Goal: Information Seeking & Learning: Learn about a topic

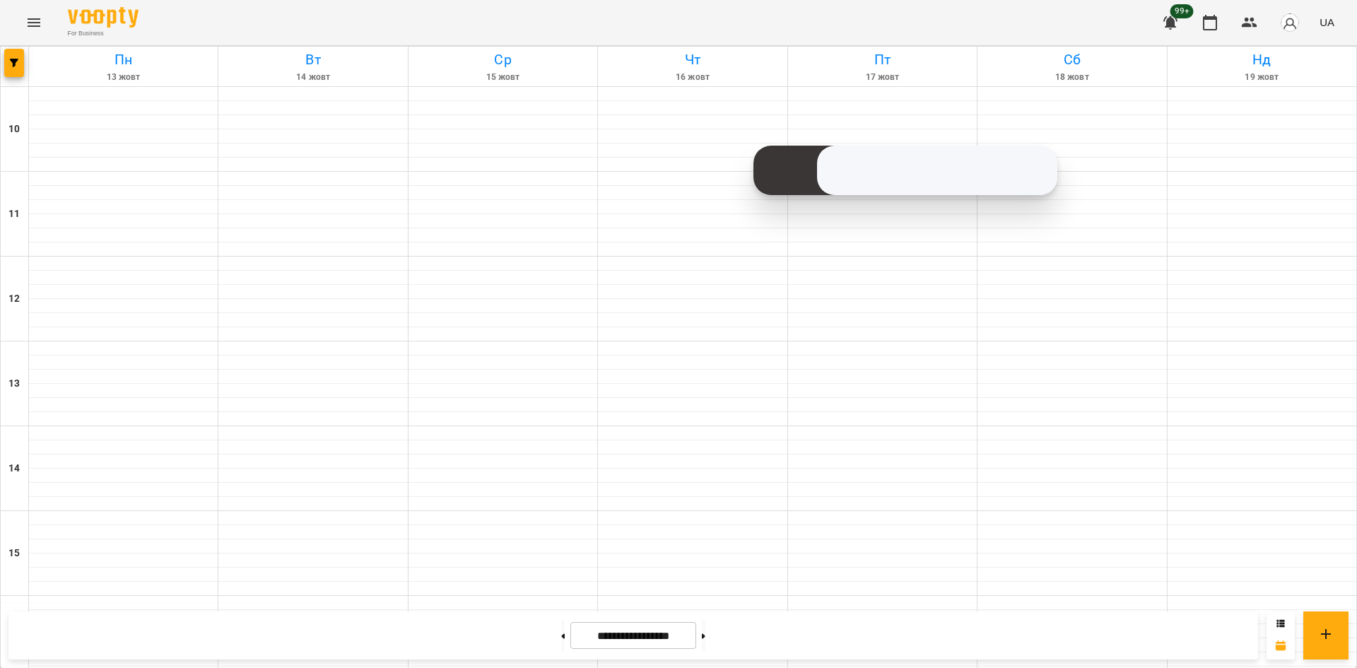
scroll to position [495, 0]
click at [14, 57] on button "button" at bounding box center [14, 63] width 20 height 28
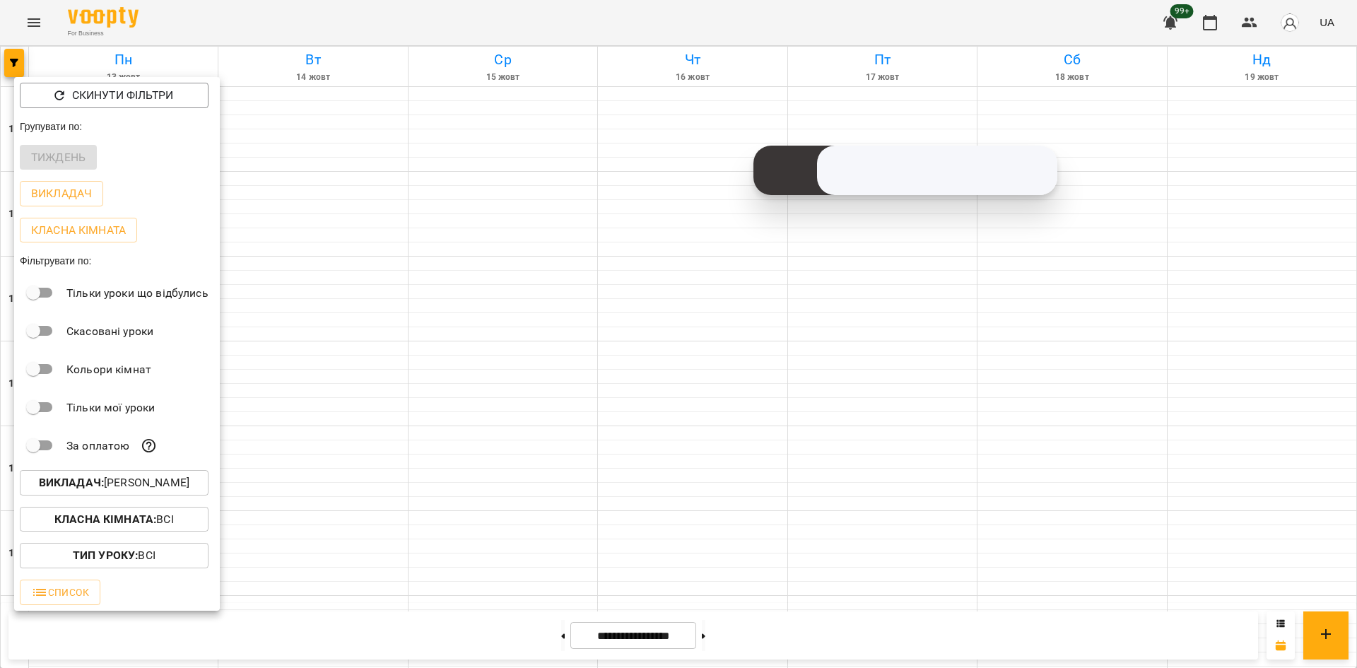
click at [147, 488] on p "Викладач : [PERSON_NAME]" at bounding box center [114, 482] width 151 height 17
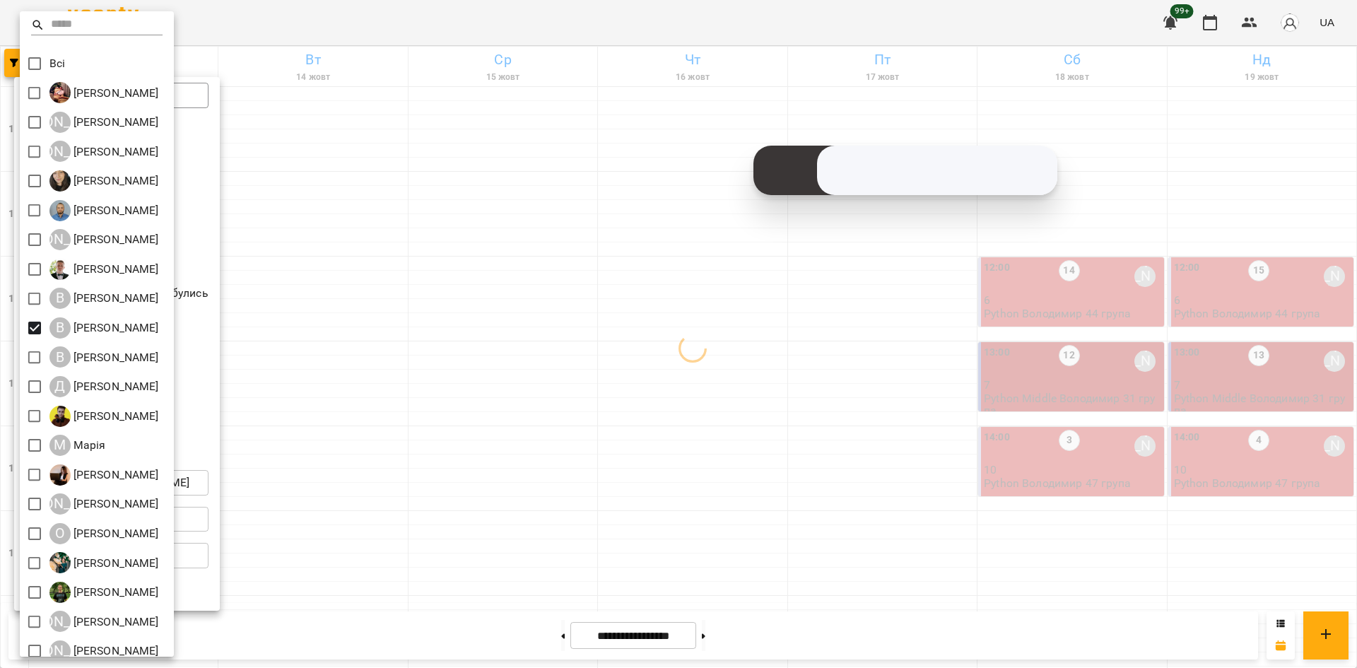
click at [494, 372] on div at bounding box center [678, 334] width 1357 height 668
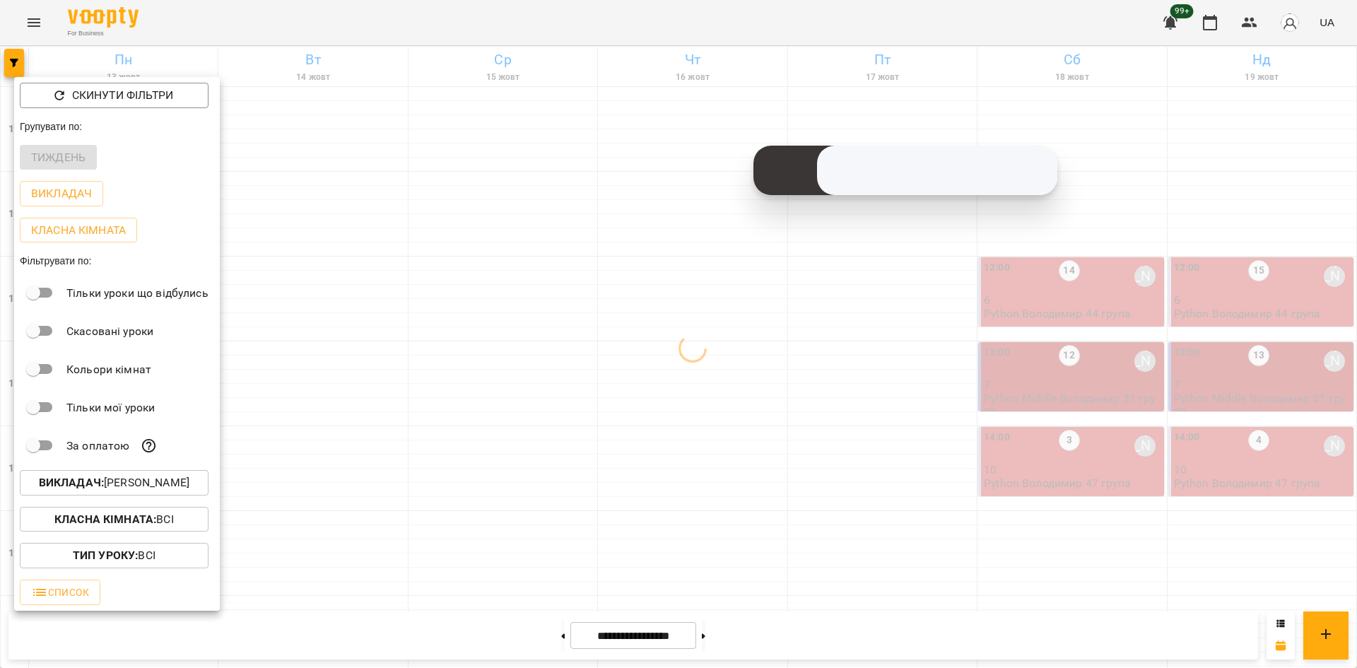
click at [456, 234] on div at bounding box center [678, 334] width 1357 height 668
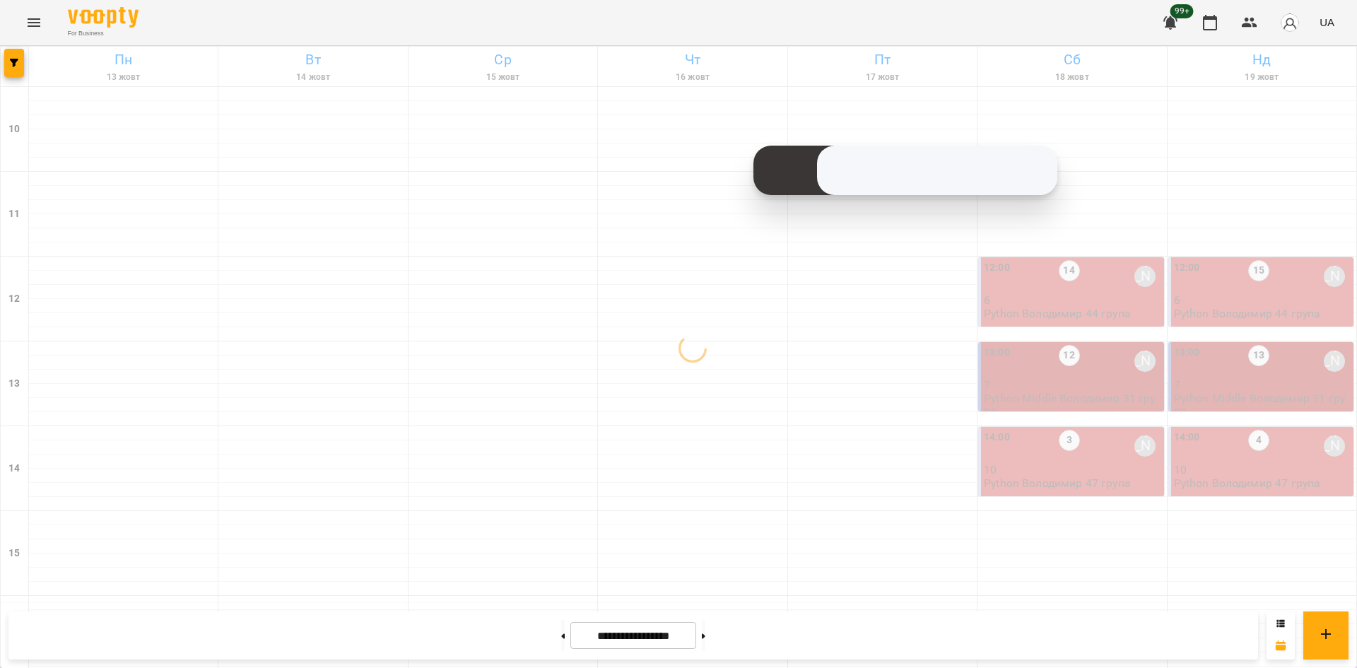
scroll to position [585, 0]
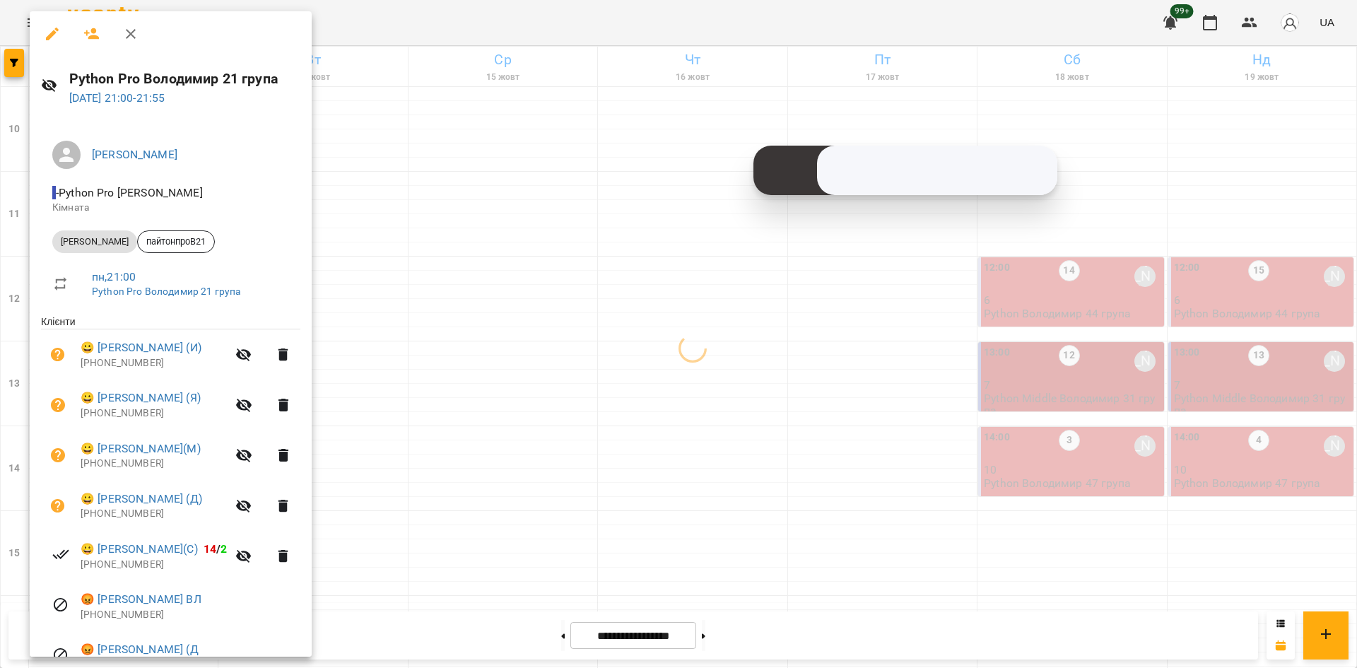
click at [512, 513] on div at bounding box center [678, 334] width 1357 height 668
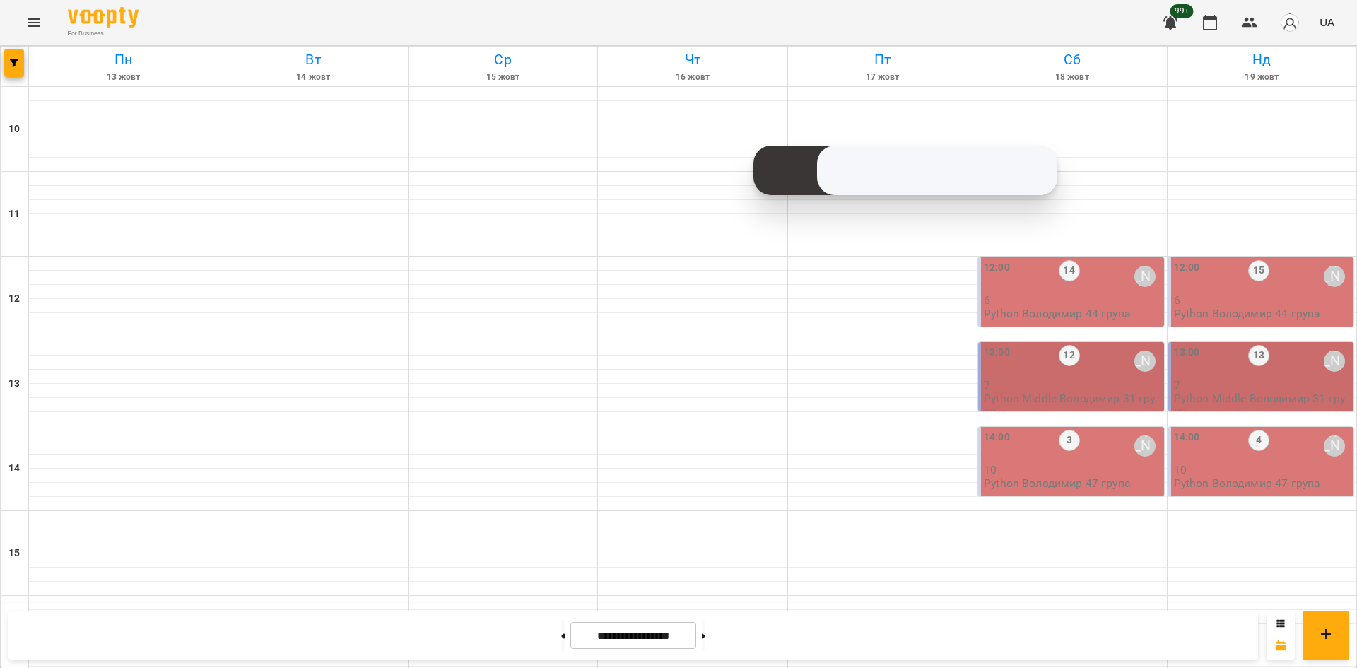
scroll to position [71, 0]
click at [1098, 430] on div "14:00 3 [PERSON_NAME]" at bounding box center [1072, 446] width 177 height 33
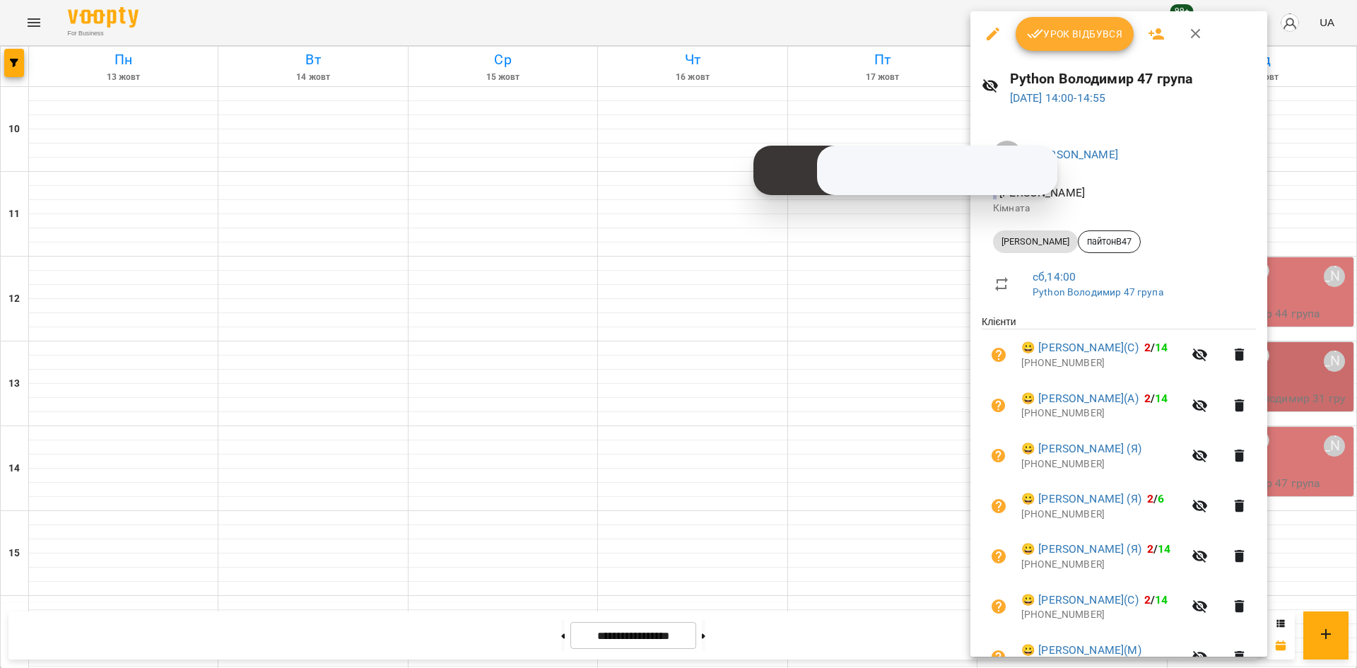
click at [751, 481] on div at bounding box center [678, 334] width 1357 height 668
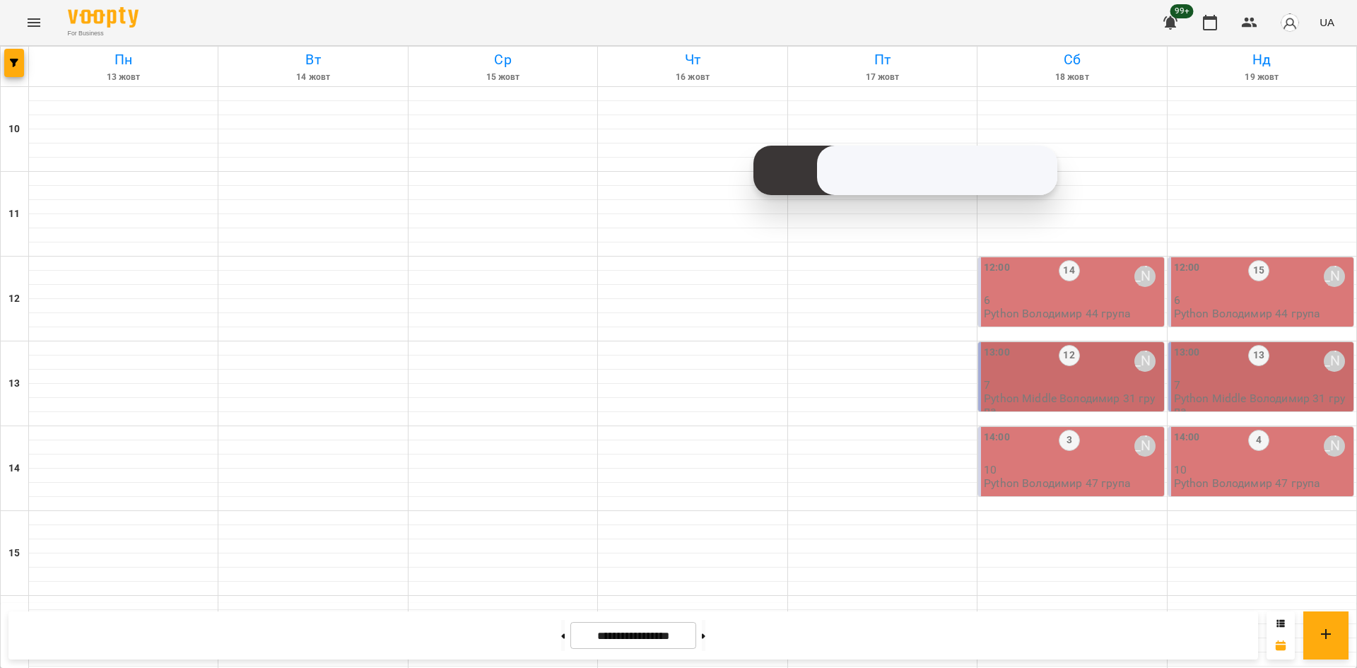
scroll to position [565, 0]
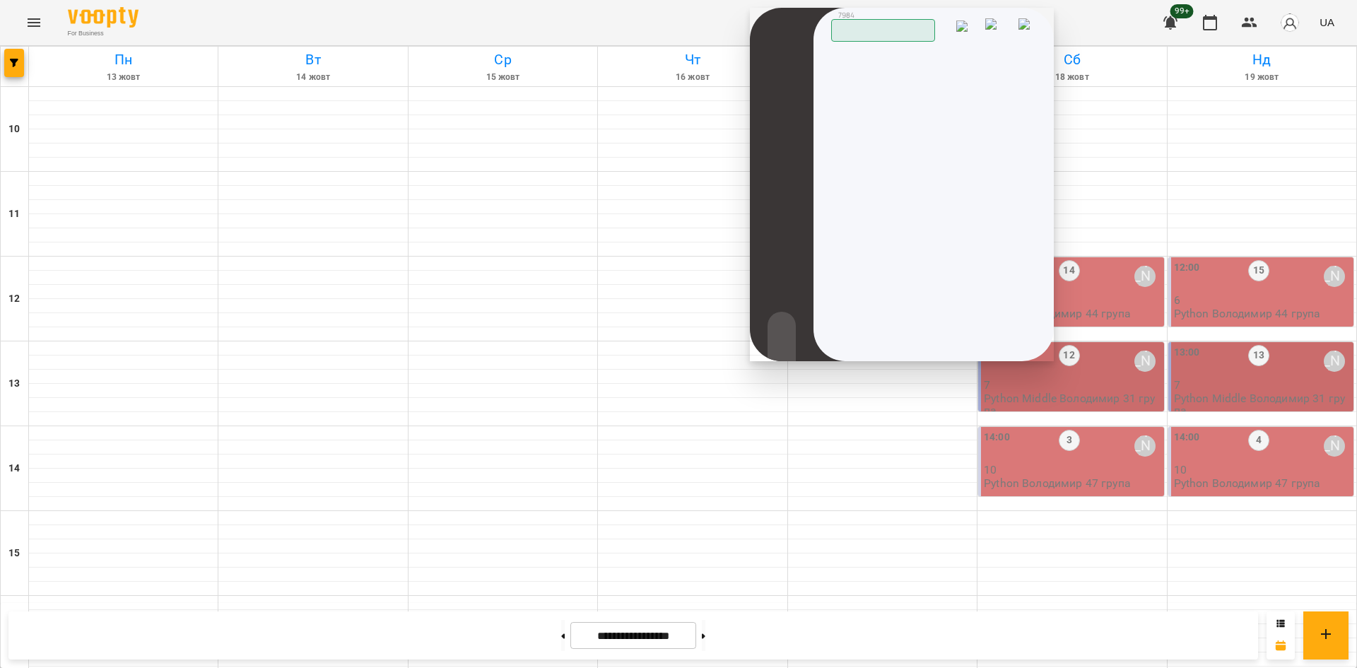
click at [1008, 29] on img at bounding box center [999, 28] width 28 height 21
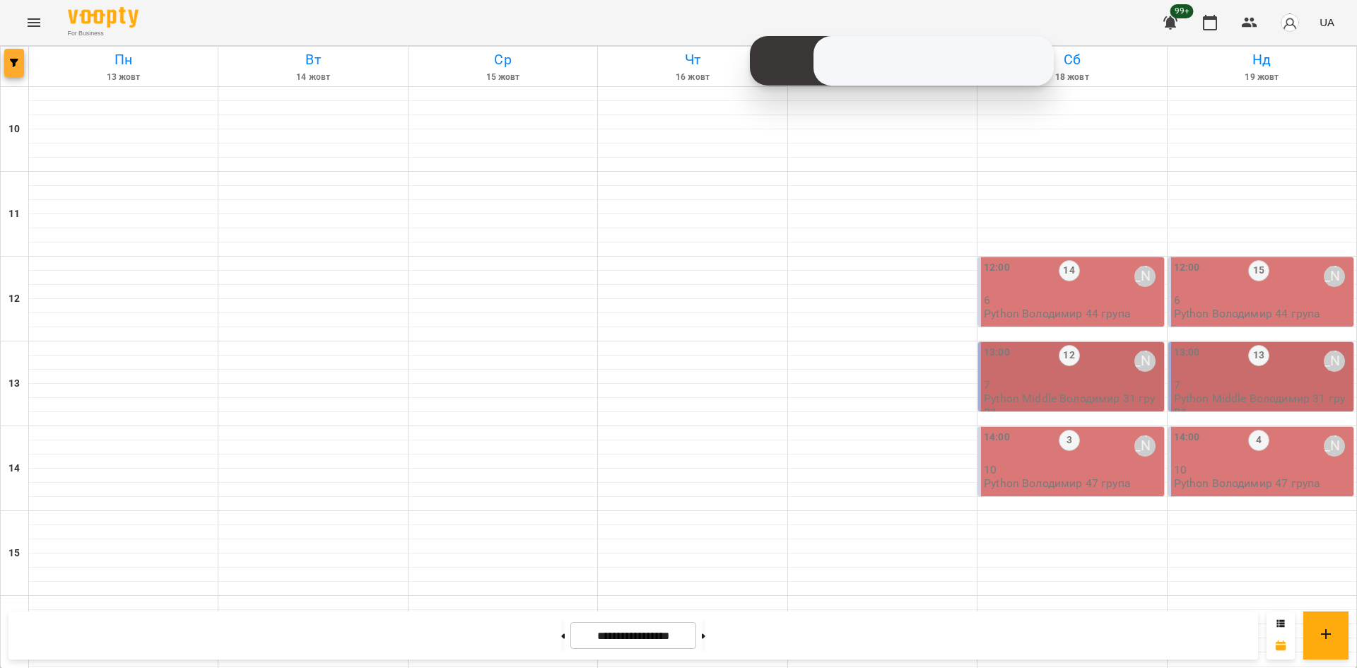
click at [14, 71] on button "button" at bounding box center [14, 63] width 20 height 28
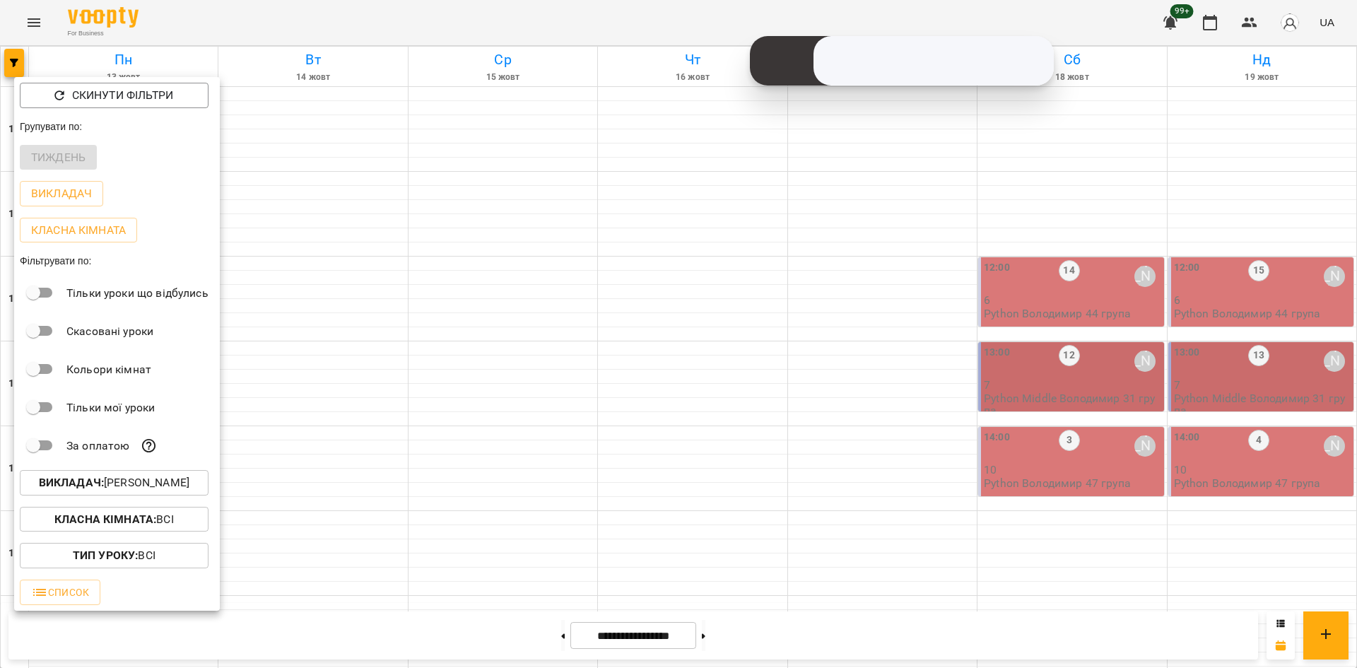
click at [160, 488] on p "Викладач : [PERSON_NAME]" at bounding box center [114, 482] width 151 height 17
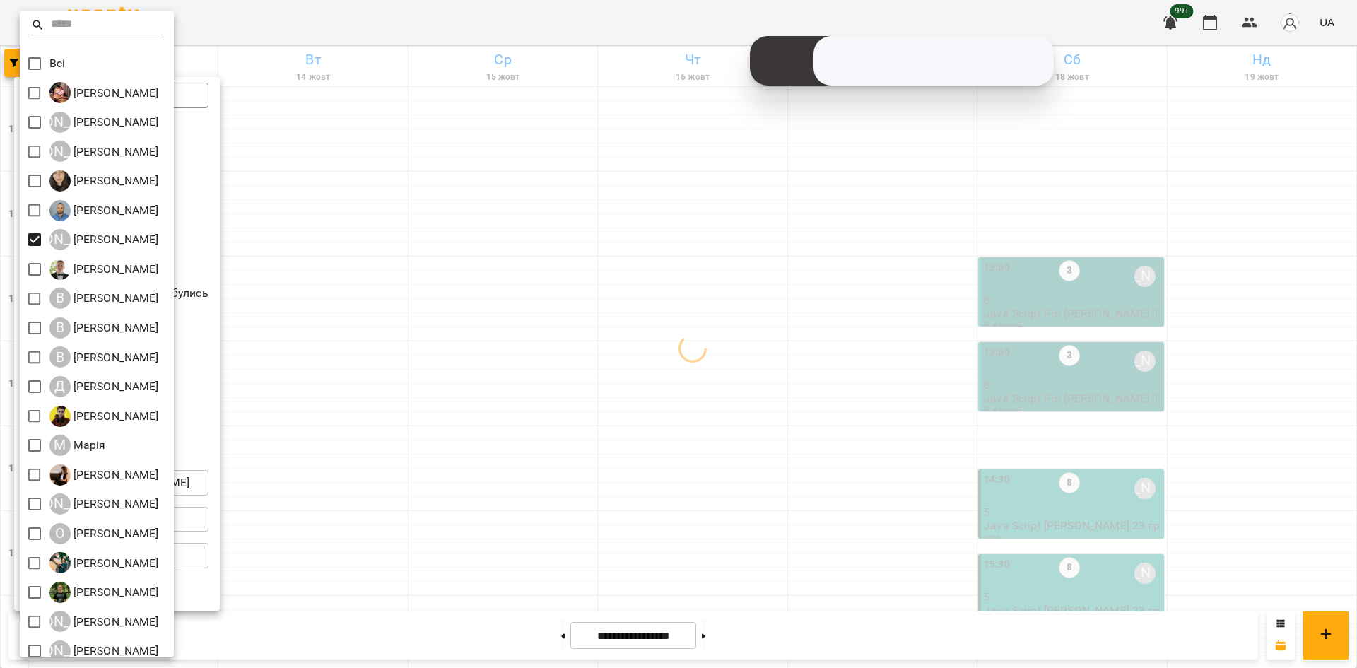
click at [382, 394] on div at bounding box center [678, 334] width 1357 height 668
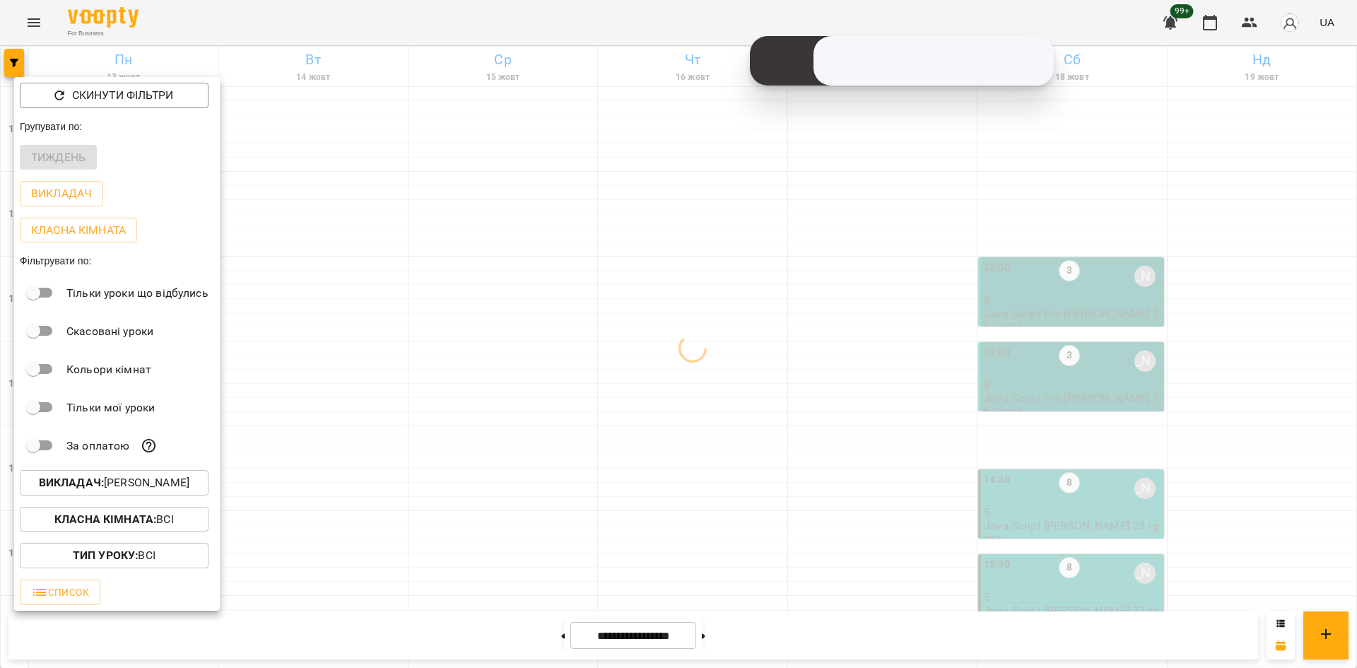
click at [297, 379] on div at bounding box center [678, 334] width 1357 height 668
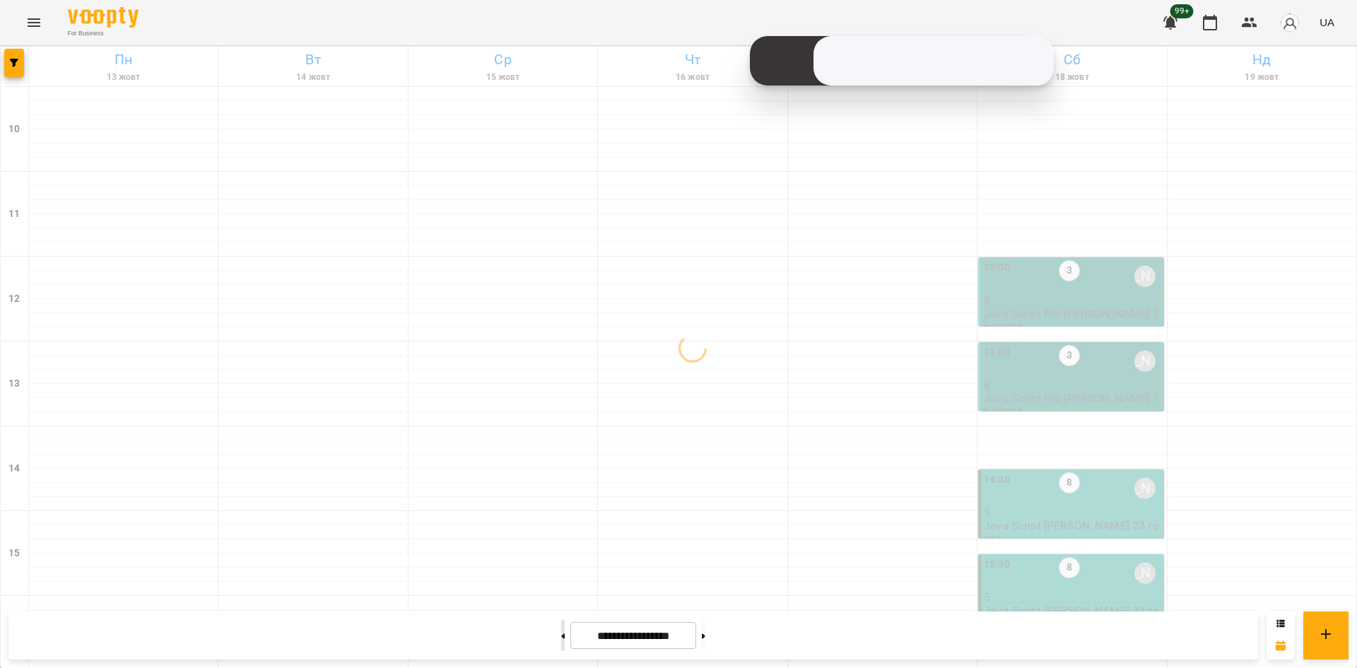
click at [561, 626] on button at bounding box center [563, 635] width 4 height 31
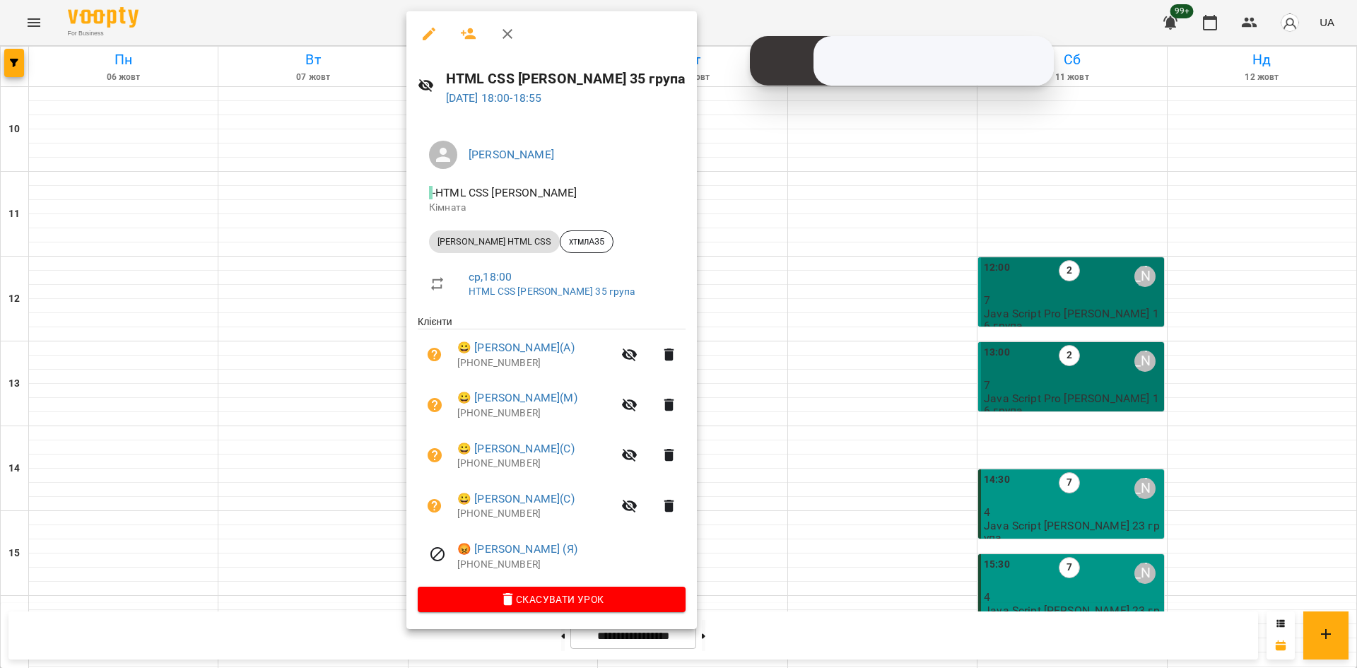
drag, startPoint x: 551, startPoint y: 567, endPoint x: 464, endPoint y: 567, distance: 86.2
click at [464, 567] on p "[PHONE_NUMBER]" at bounding box center [571, 565] width 228 height 14
copy p "494917684047520"
click at [796, 594] on div at bounding box center [678, 334] width 1357 height 668
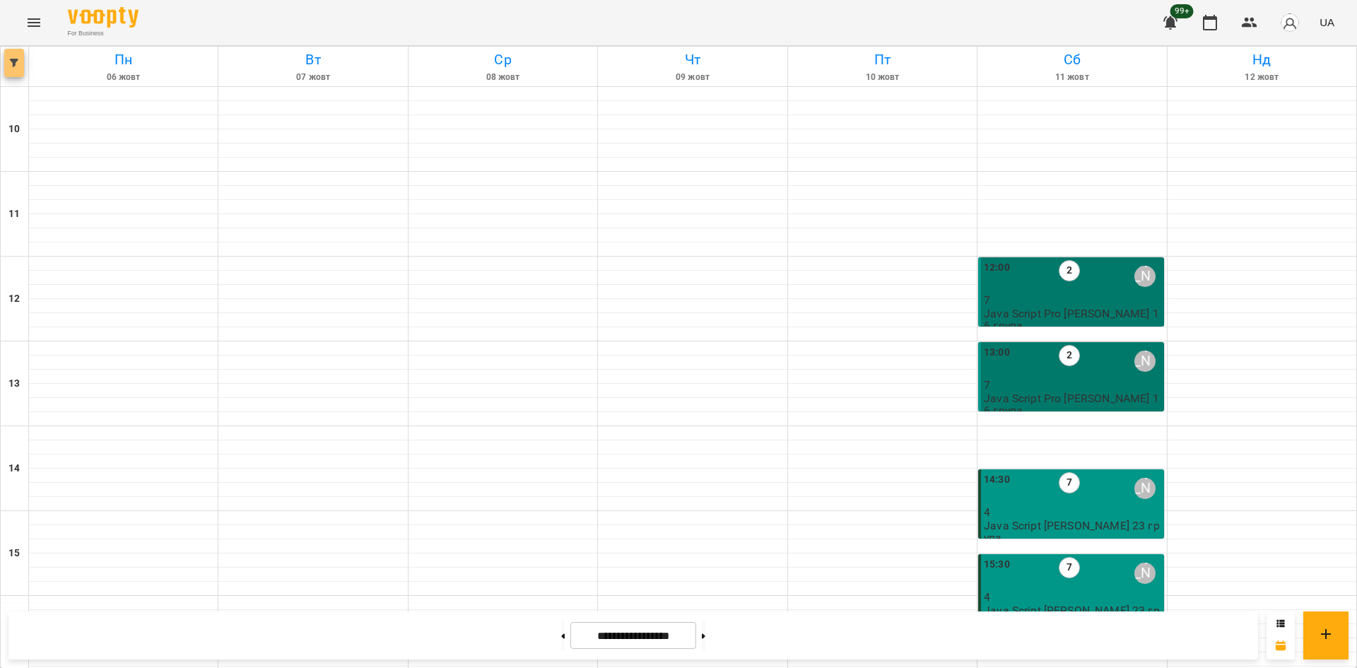
click at [12, 63] on icon "button" at bounding box center [14, 63] width 8 height 8
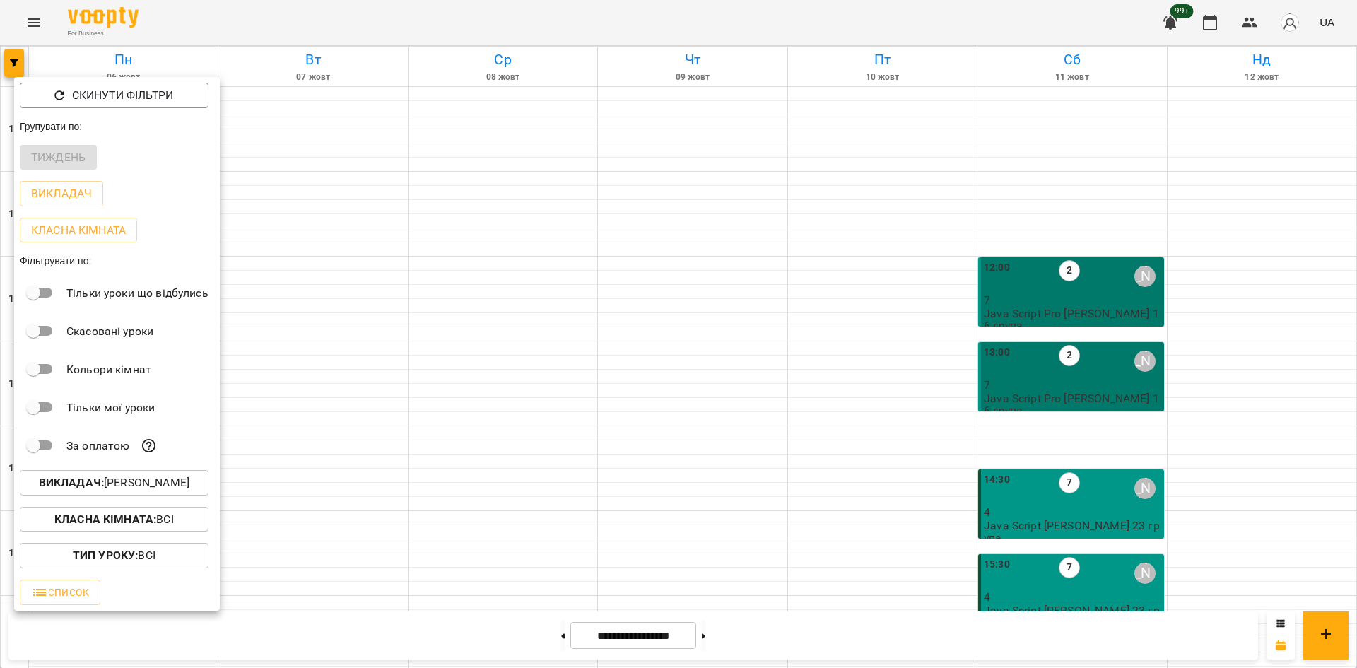
click at [161, 489] on p "Викладач : [PERSON_NAME]" at bounding box center [114, 482] width 151 height 17
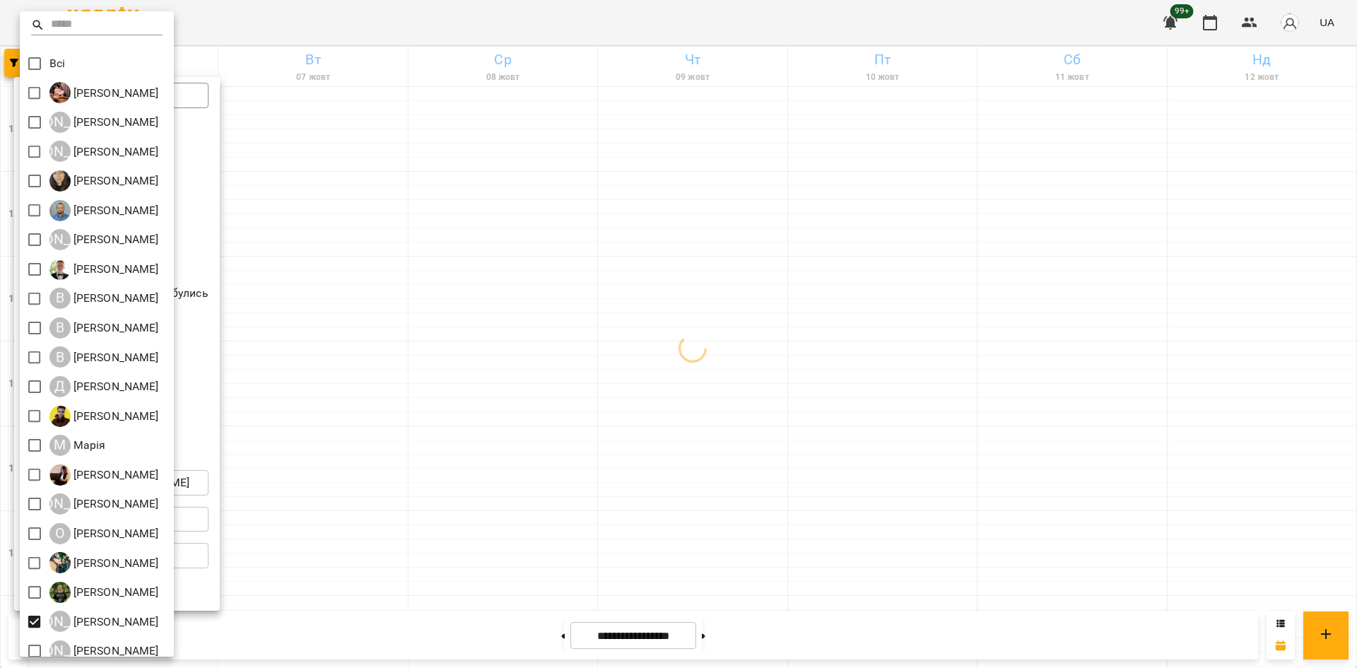
click at [323, 583] on div at bounding box center [678, 334] width 1357 height 668
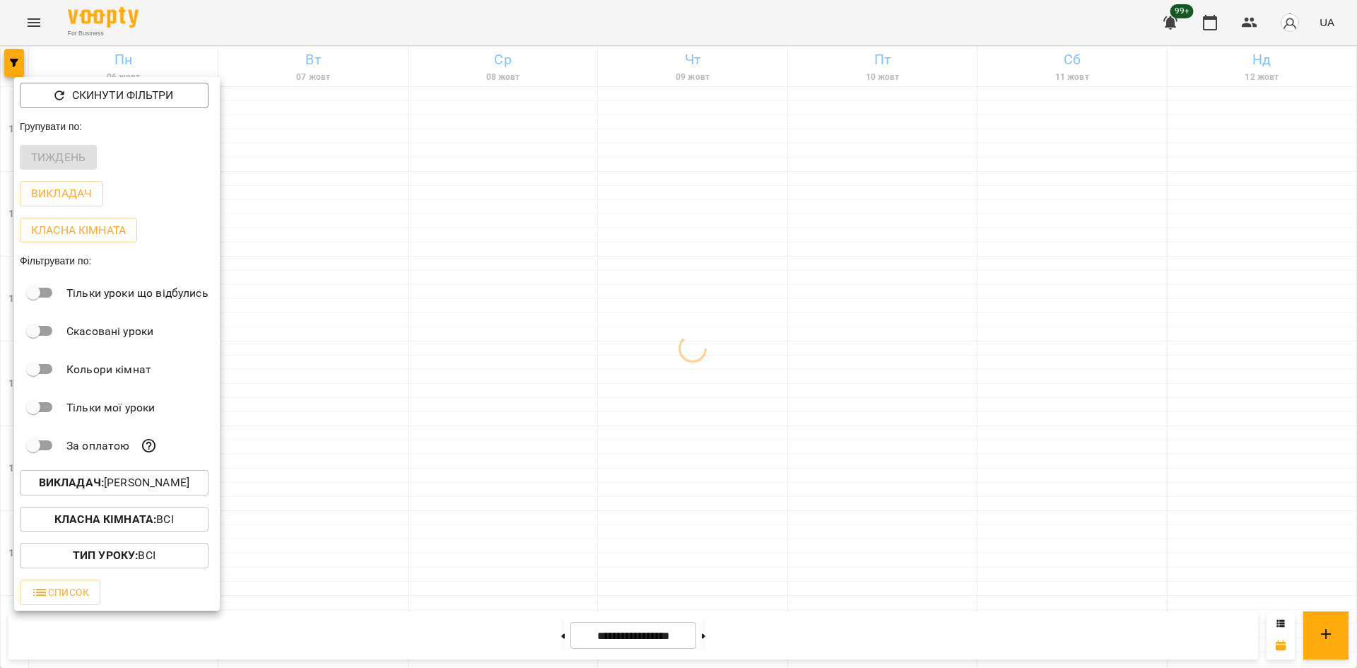
click at [363, 562] on div at bounding box center [678, 334] width 1357 height 668
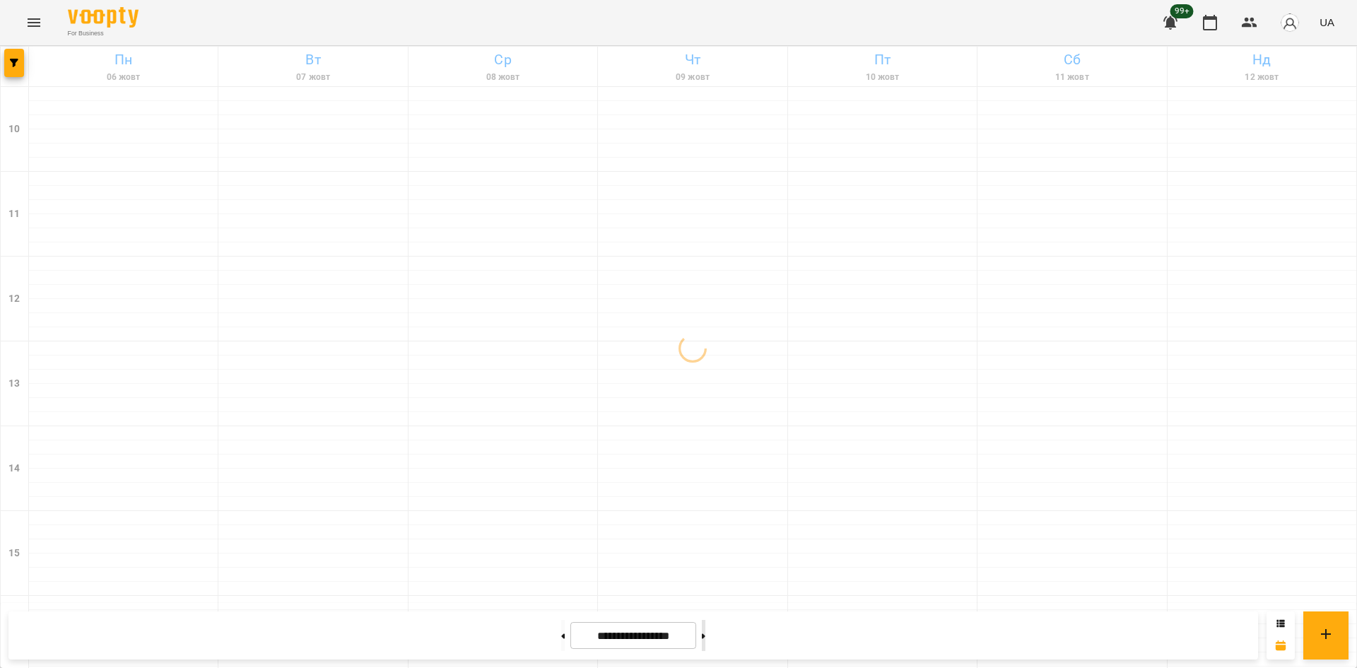
click at [705, 638] on button at bounding box center [704, 635] width 4 height 31
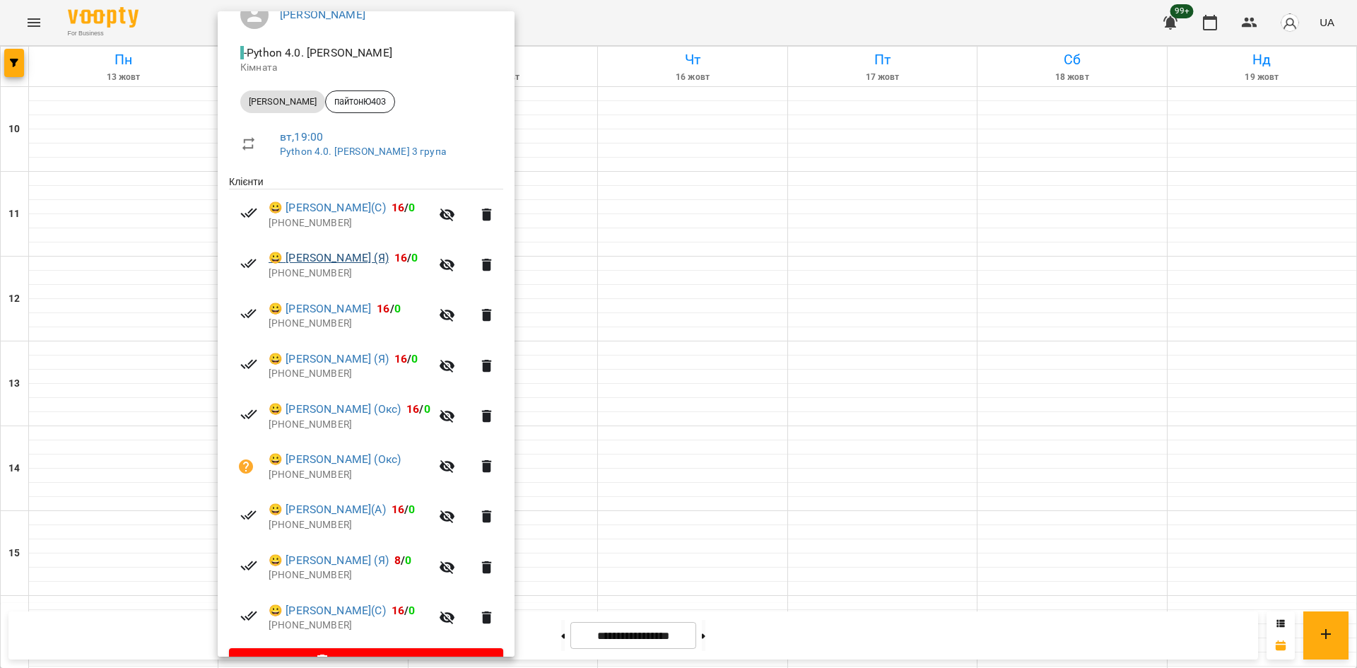
scroll to position [141, 0]
click at [655, 406] on div at bounding box center [678, 334] width 1357 height 668
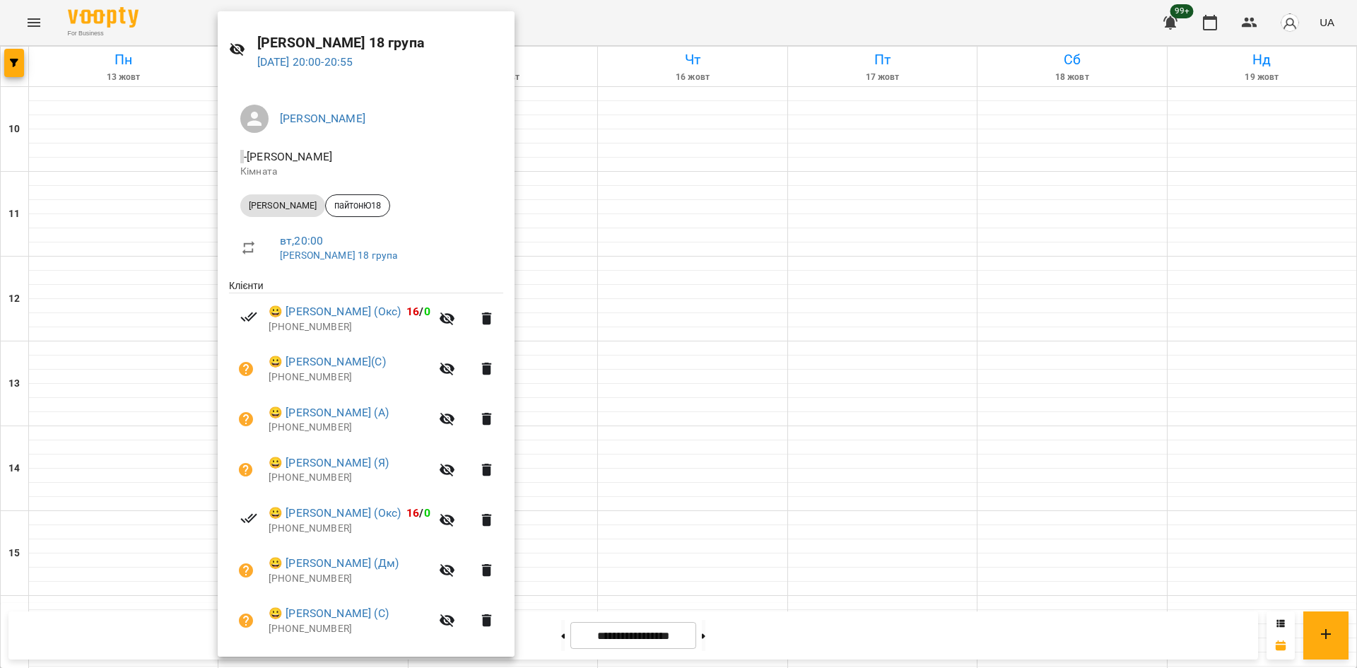
scroll to position [35, 0]
click at [568, 351] on div at bounding box center [678, 334] width 1357 height 668
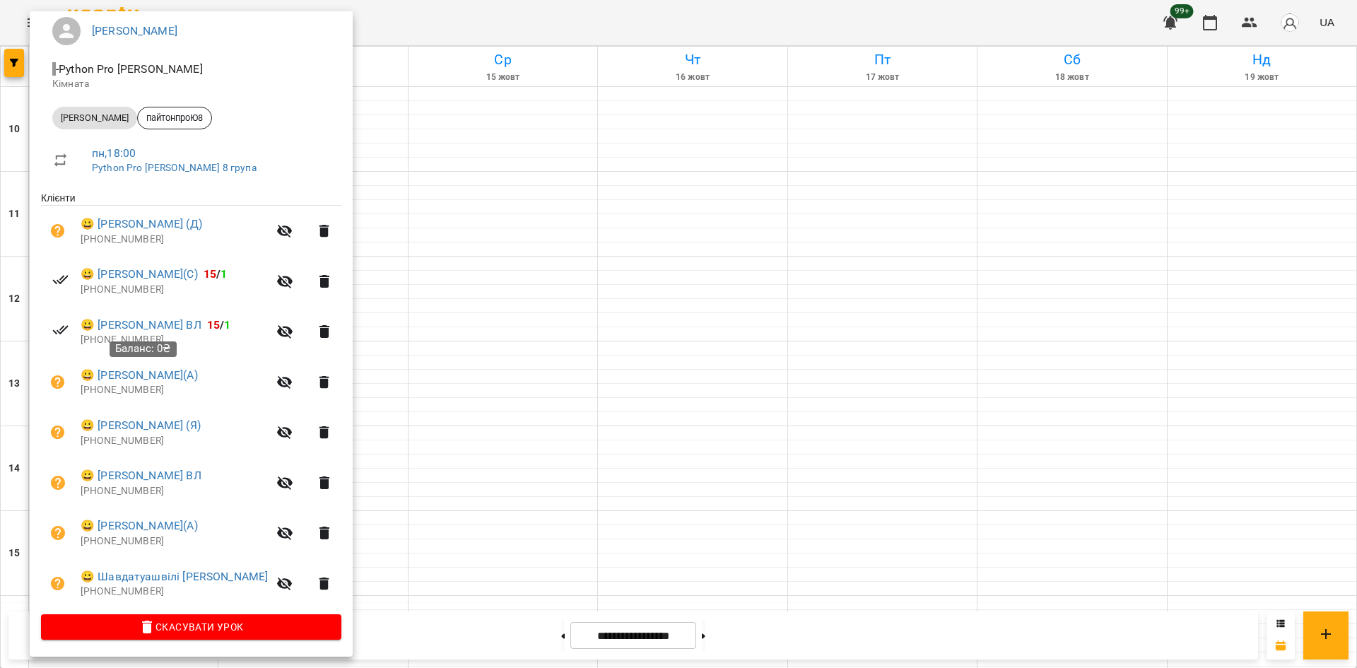
scroll to position [126, 0]
click at [408, 353] on div at bounding box center [678, 334] width 1357 height 668
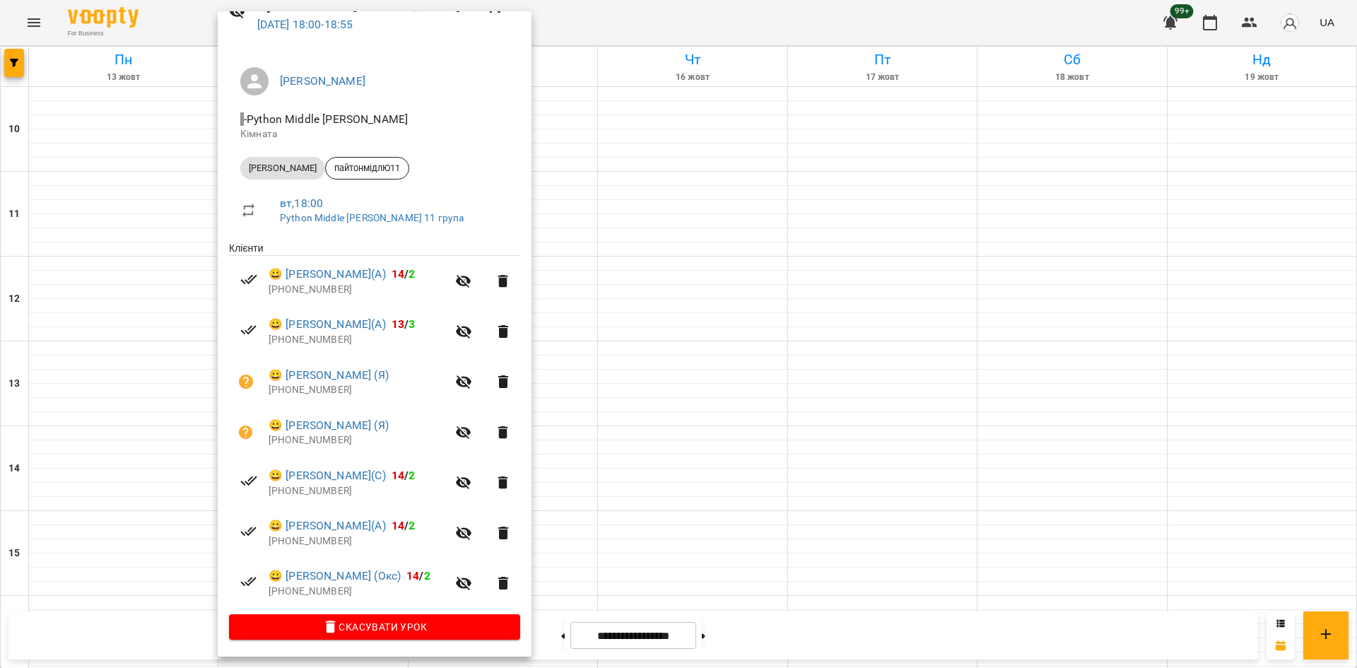
scroll to position [76, 0]
click at [640, 374] on div at bounding box center [678, 334] width 1357 height 668
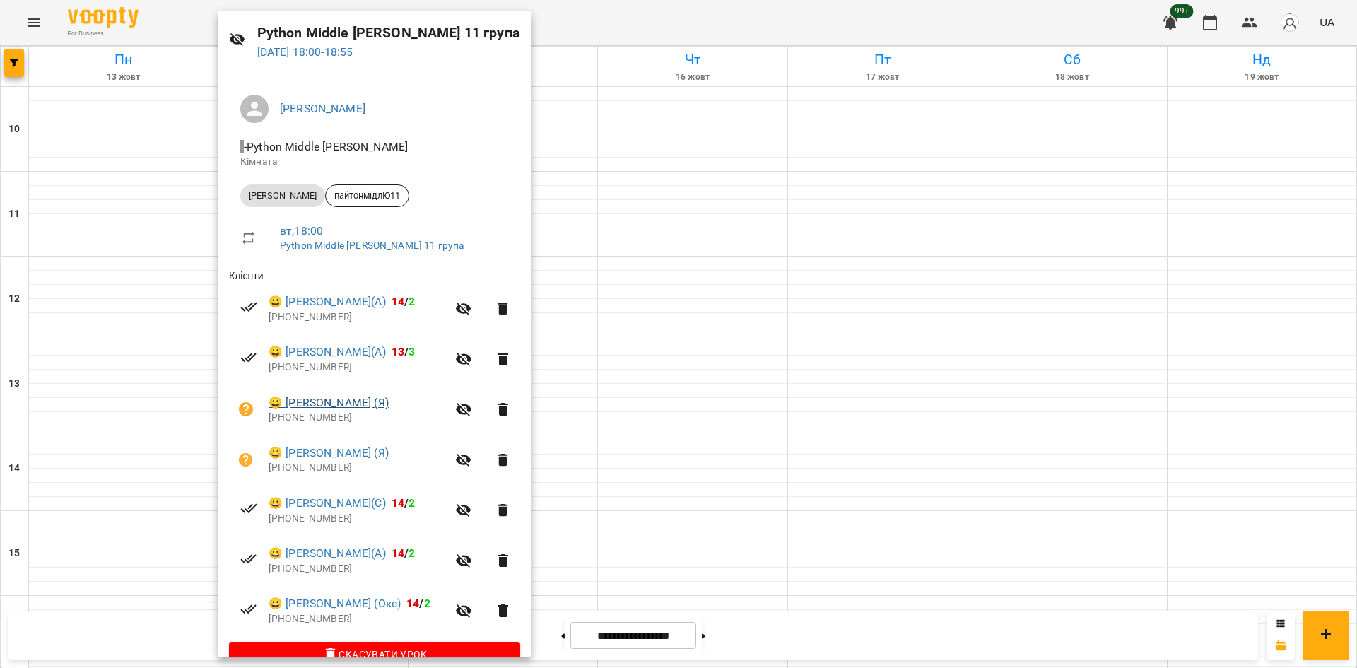
scroll to position [71, 0]
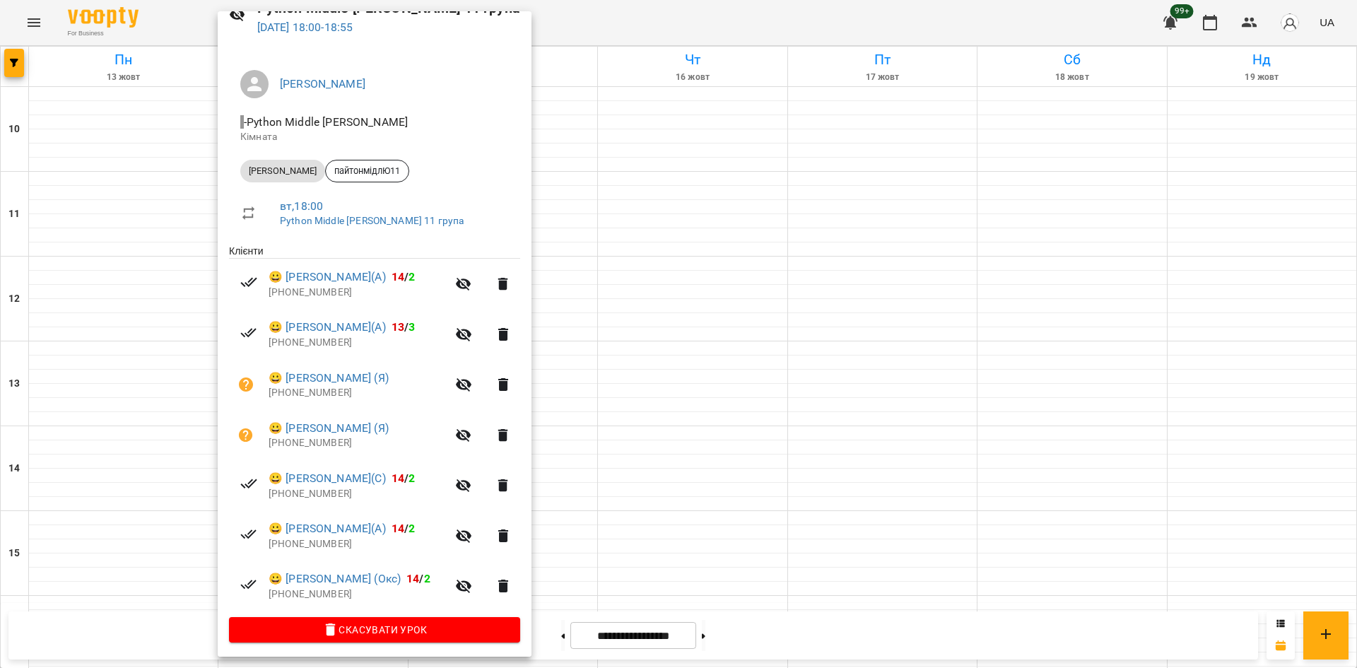
click at [128, 476] on div at bounding box center [678, 334] width 1357 height 668
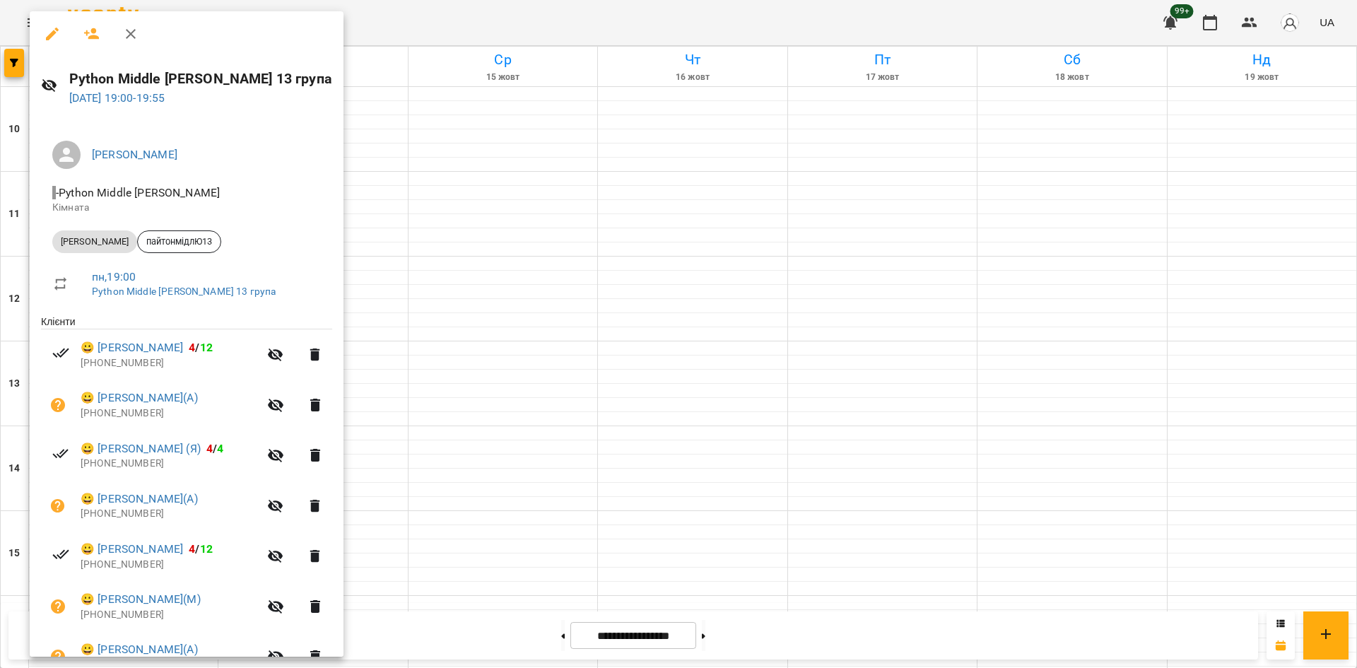
drag, startPoint x: 571, startPoint y: 396, endPoint x: 510, endPoint y: 394, distance: 61.5
click at [570, 396] on div at bounding box center [678, 334] width 1357 height 668
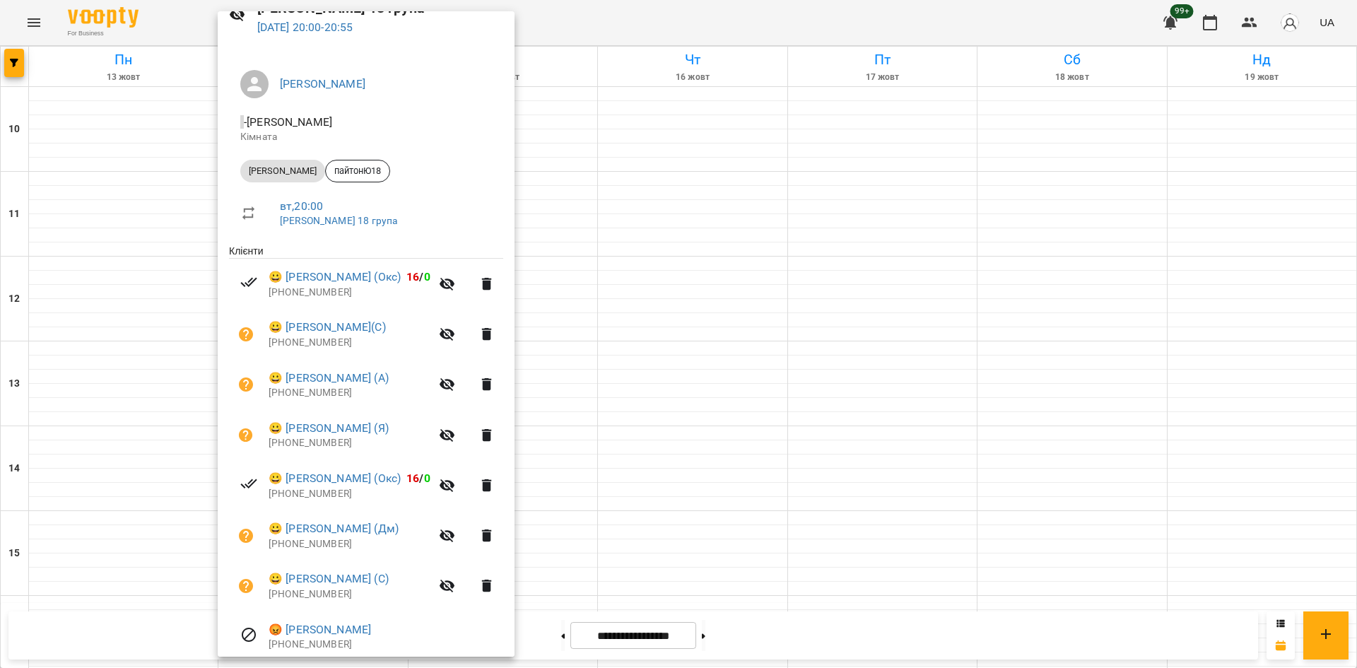
click at [590, 409] on div at bounding box center [678, 334] width 1357 height 668
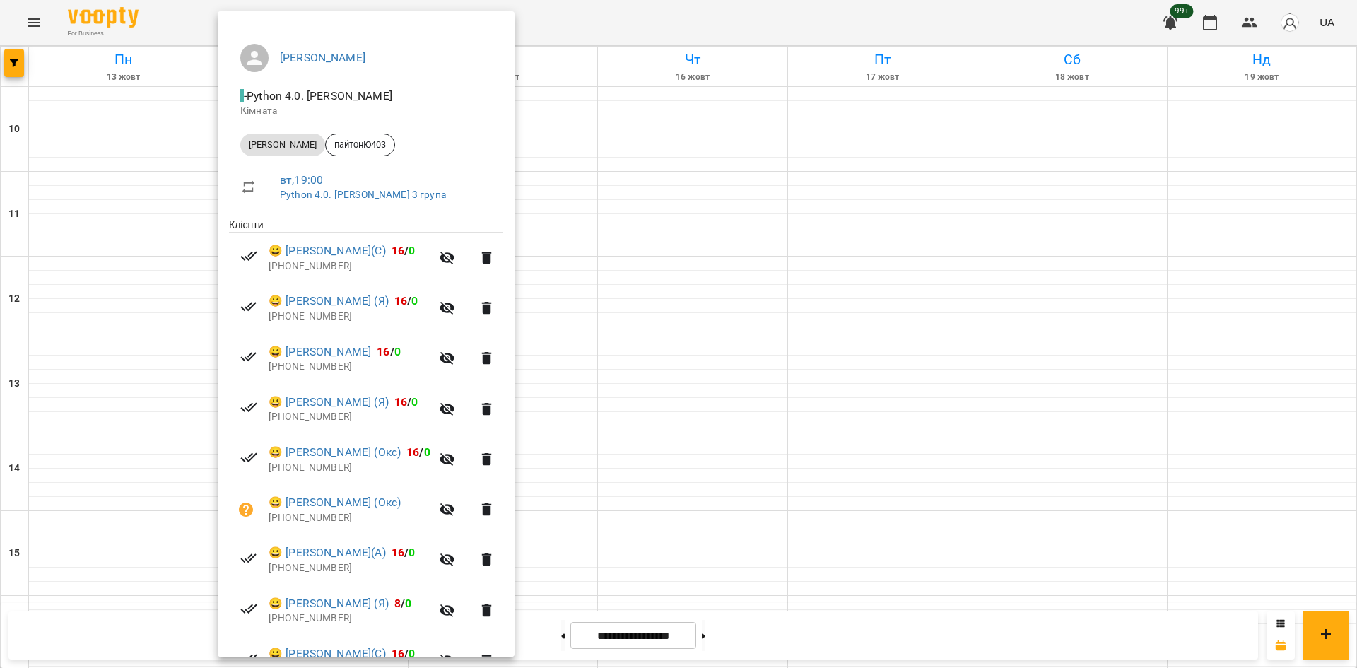
scroll to position [141, 0]
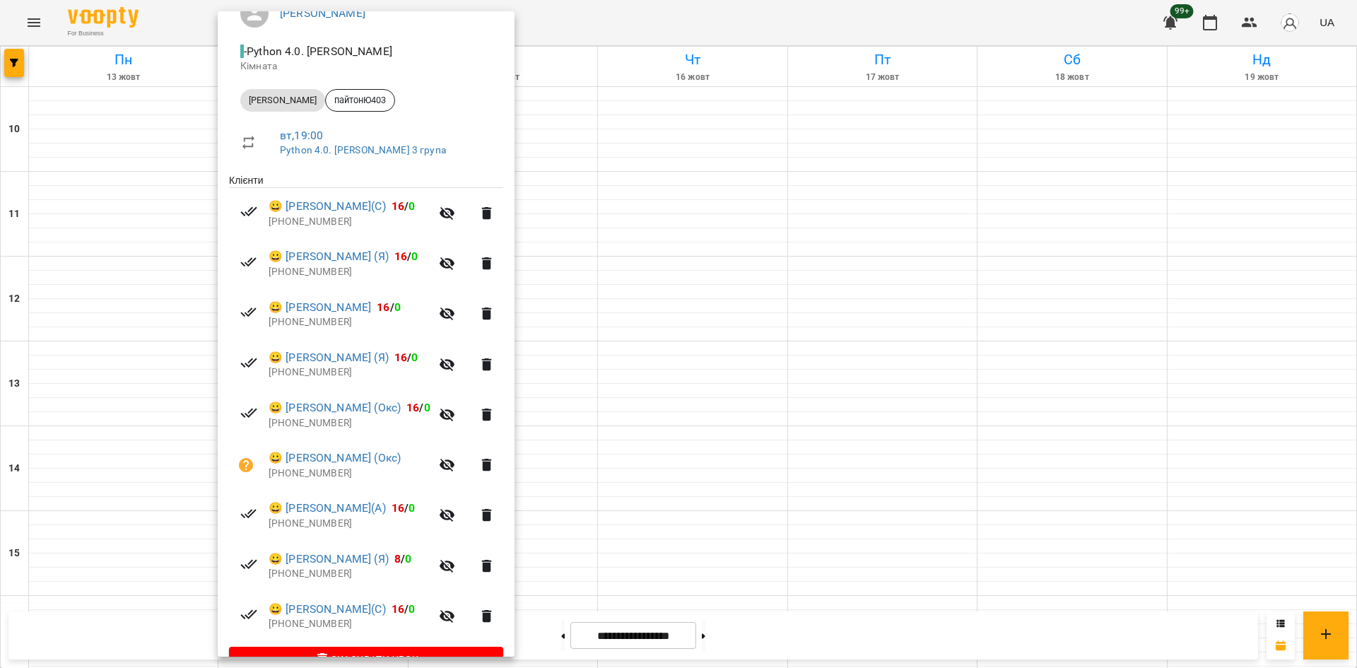
click at [760, 410] on div at bounding box center [678, 334] width 1357 height 668
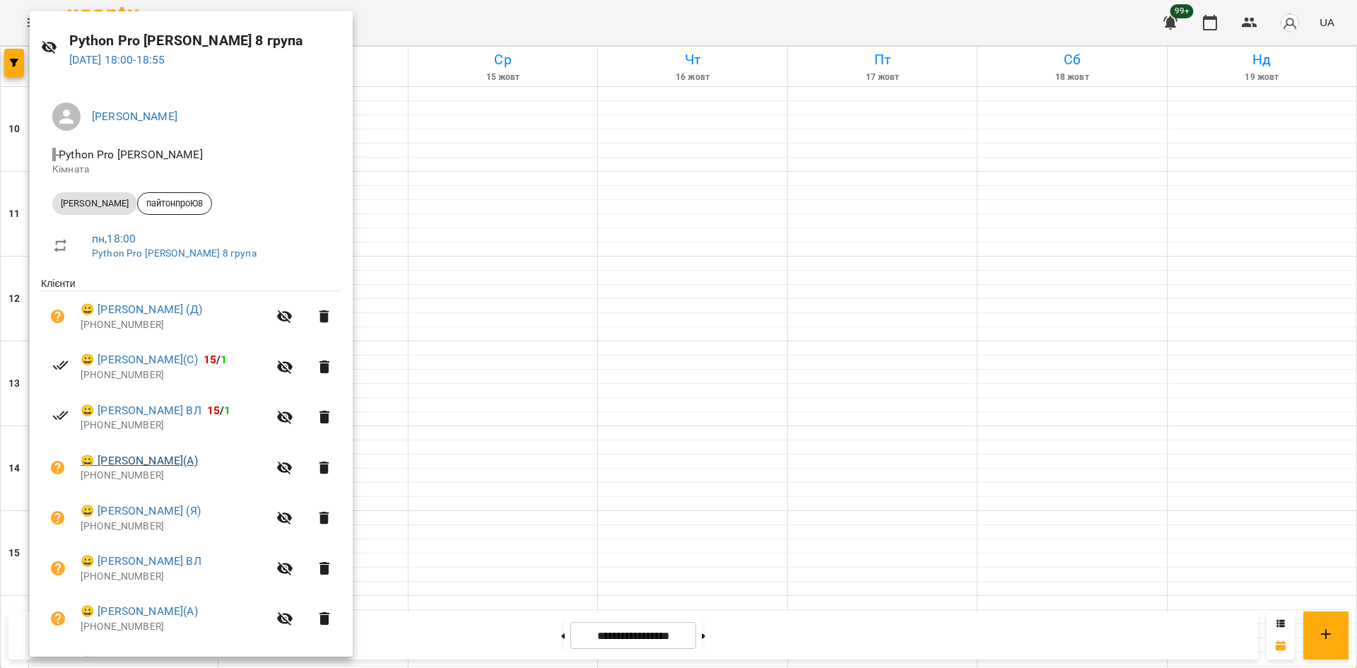
scroll to position [126, 0]
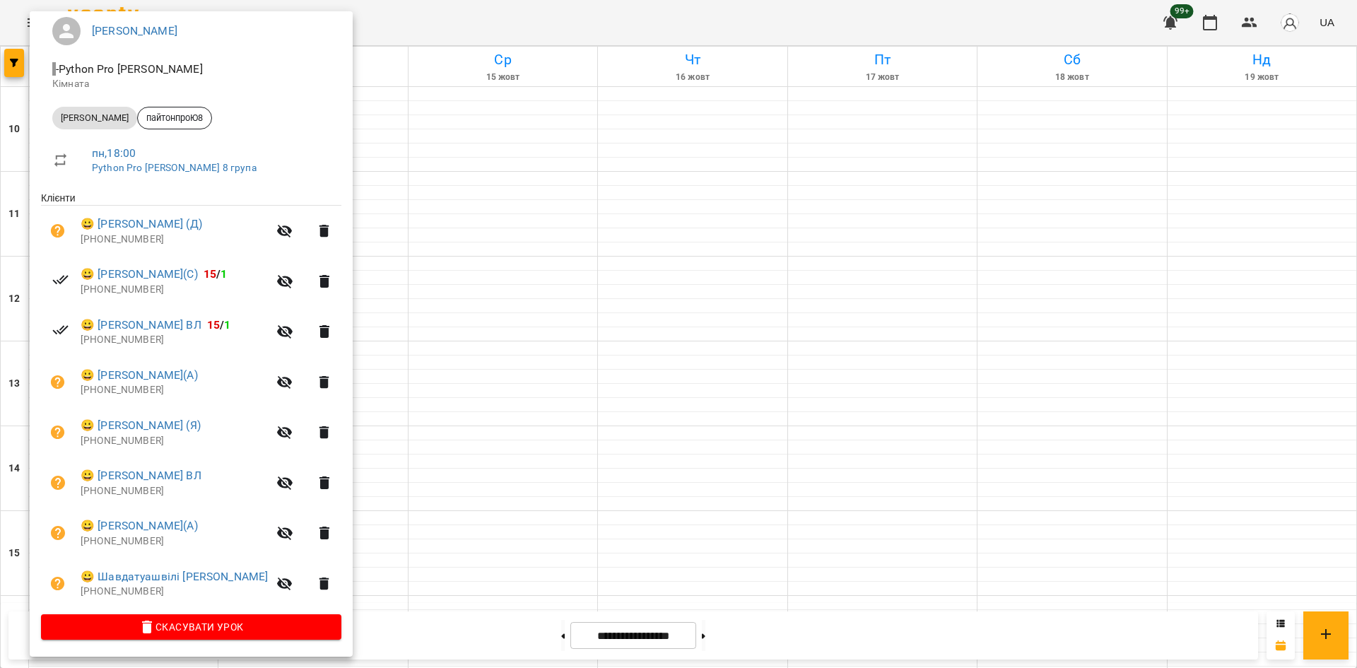
click at [450, 286] on div at bounding box center [678, 334] width 1357 height 668
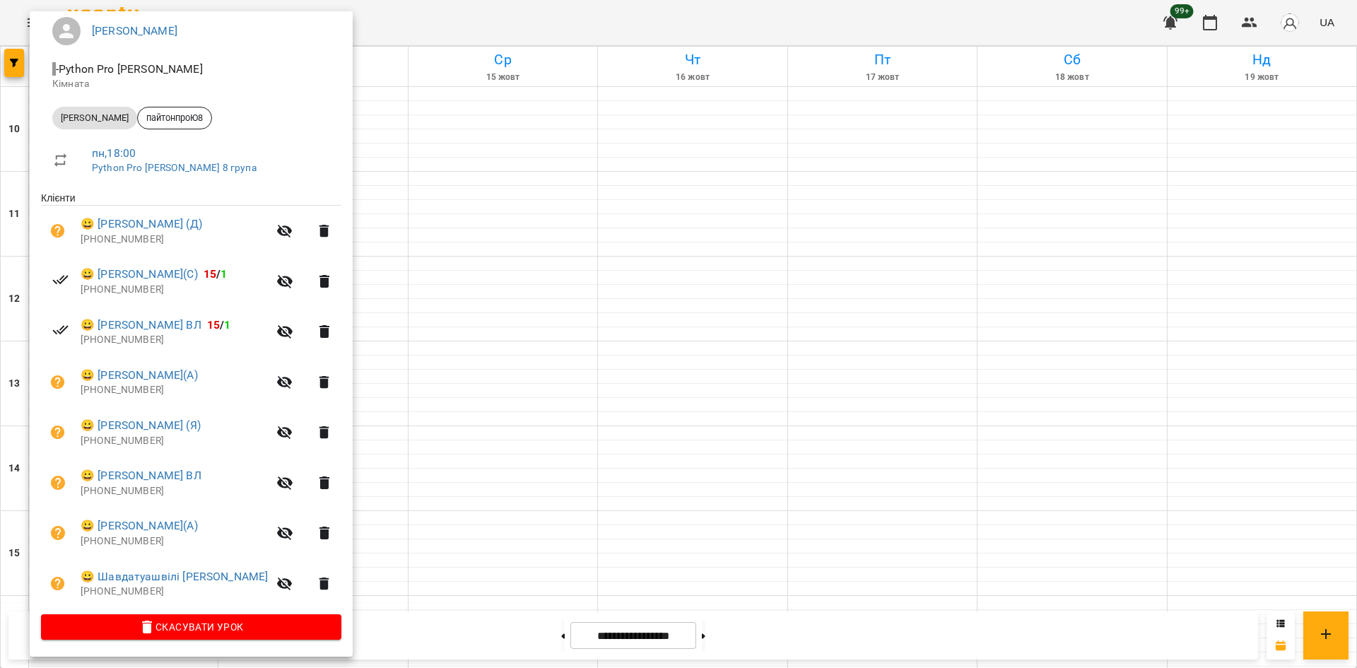
click at [777, 295] on div at bounding box center [678, 334] width 1357 height 668
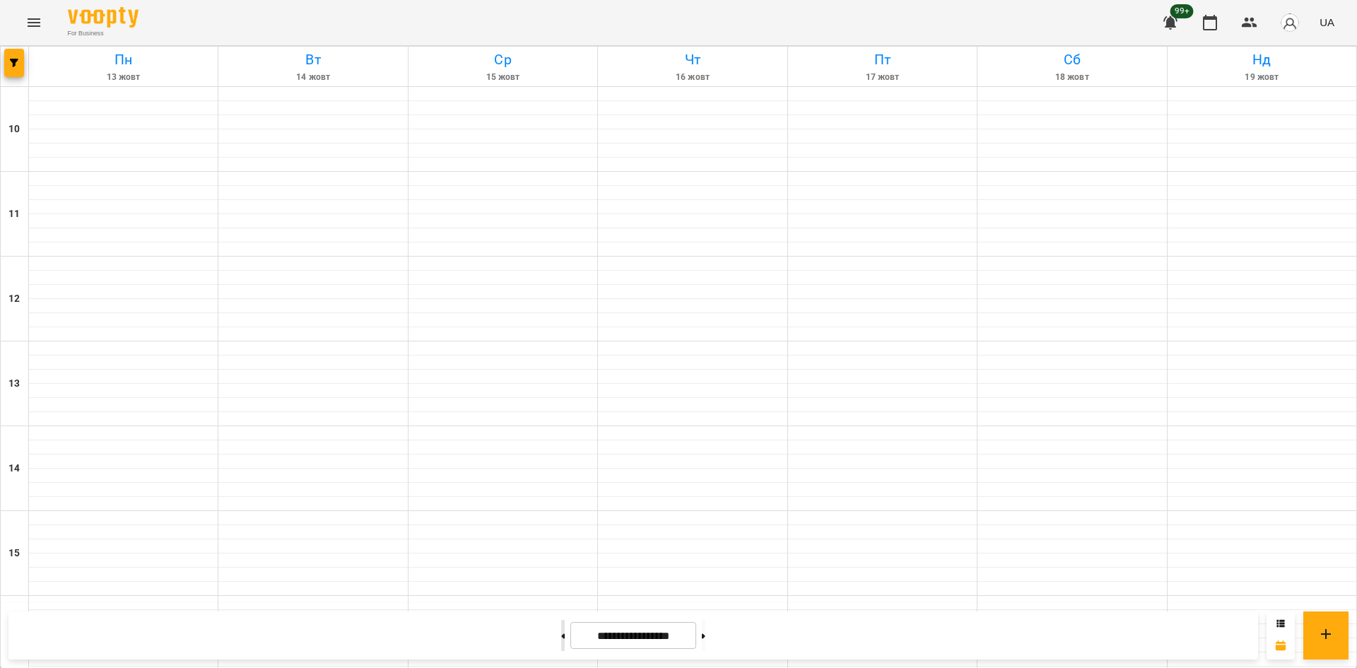
click at [561, 637] on button at bounding box center [563, 635] width 4 height 31
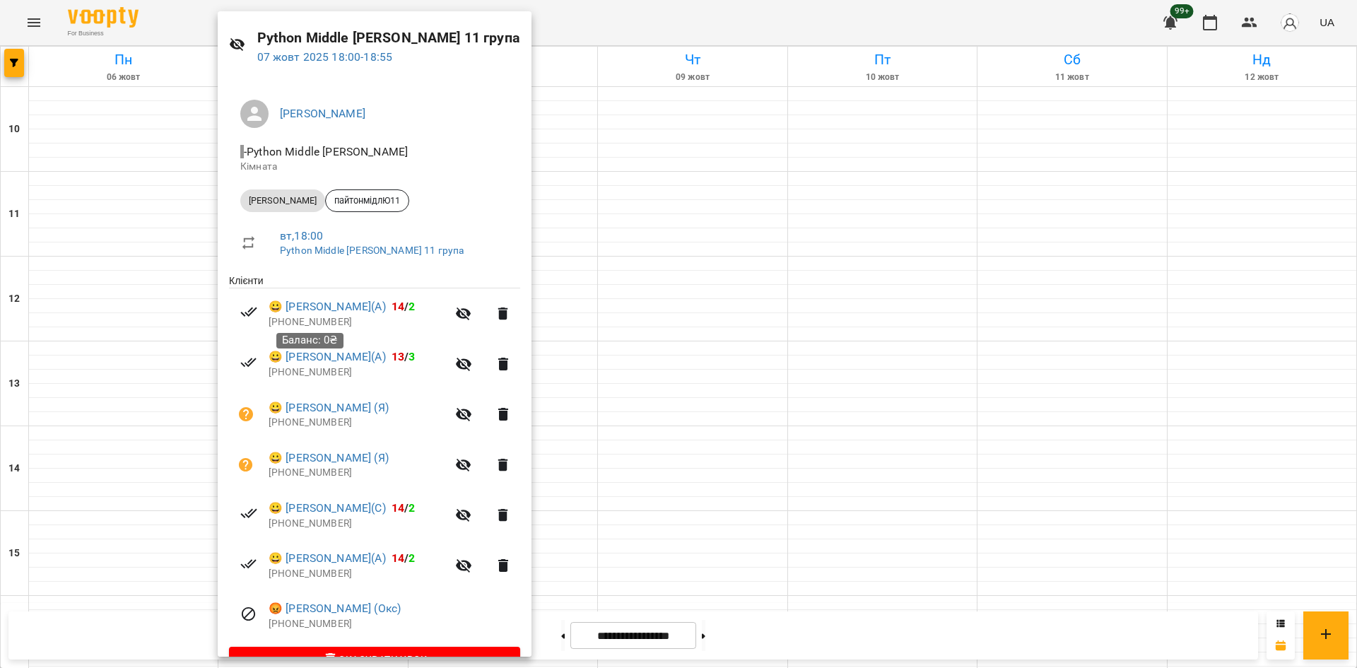
scroll to position [76, 0]
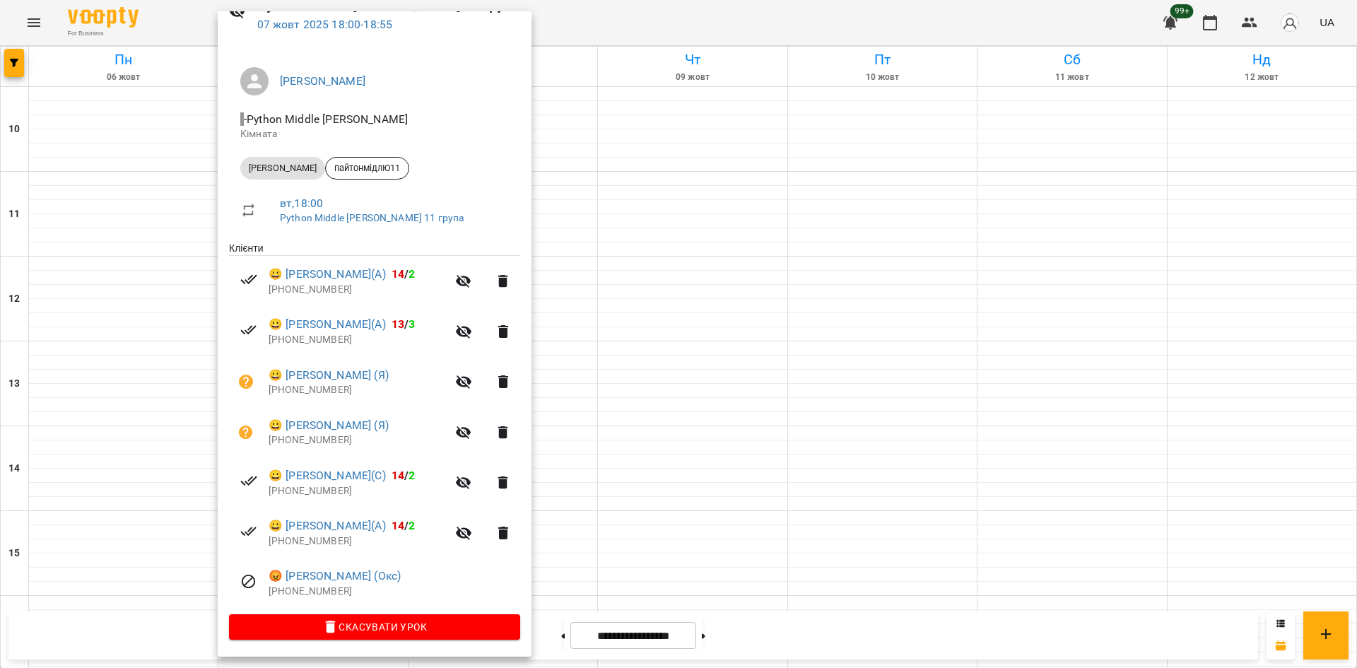
click at [117, 276] on div at bounding box center [678, 334] width 1357 height 668
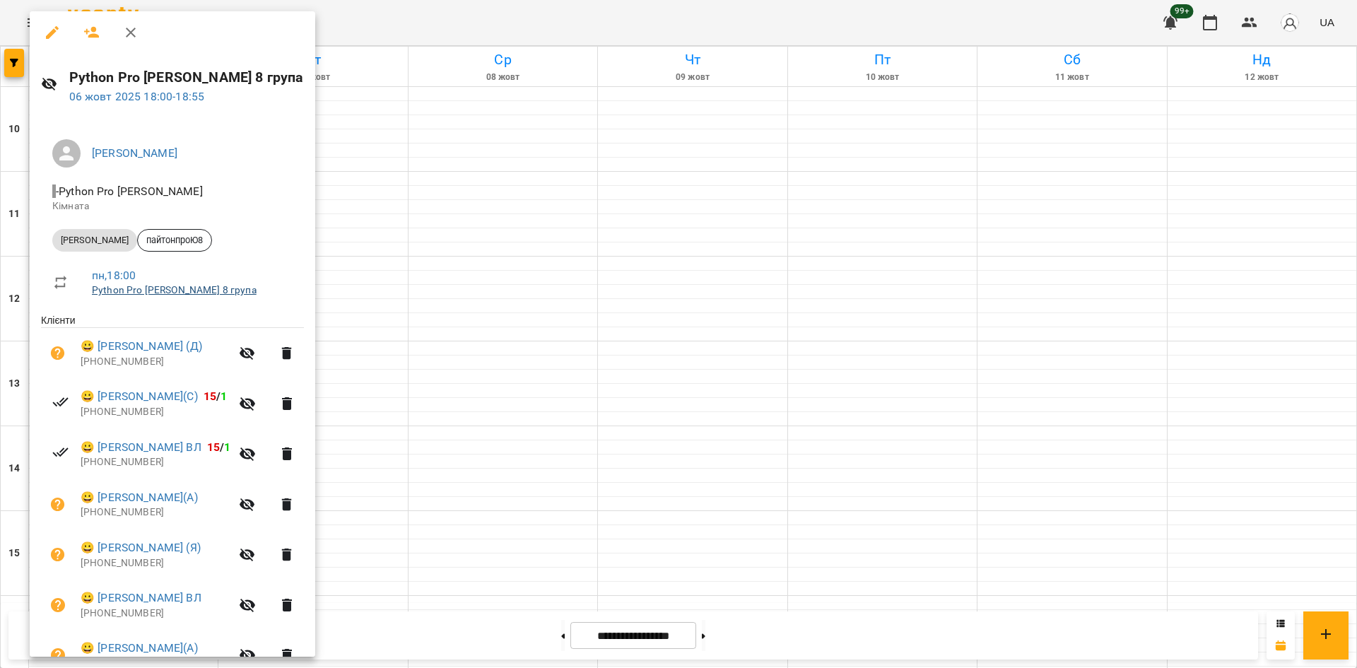
scroll to position [0, 0]
click at [495, 228] on div at bounding box center [678, 334] width 1357 height 668
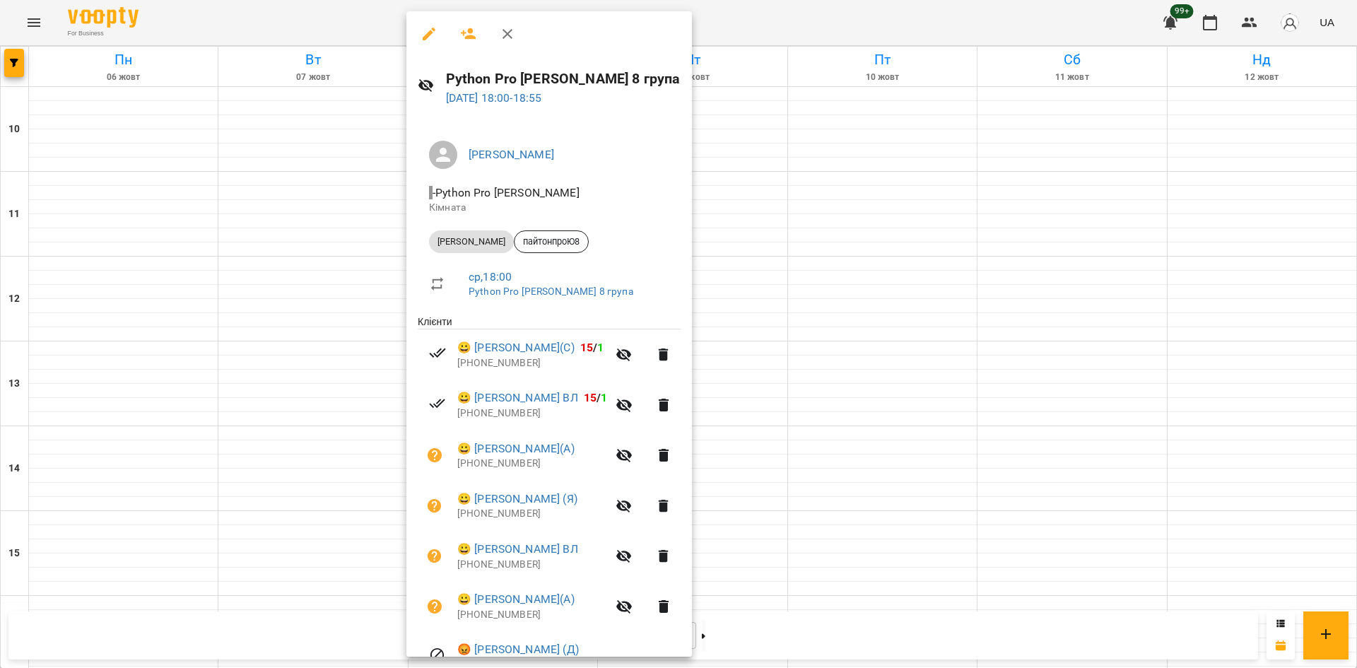
drag, startPoint x: 785, startPoint y: 320, endPoint x: 750, endPoint y: 310, distance: 36.5
click at [783, 320] on div at bounding box center [678, 334] width 1357 height 668
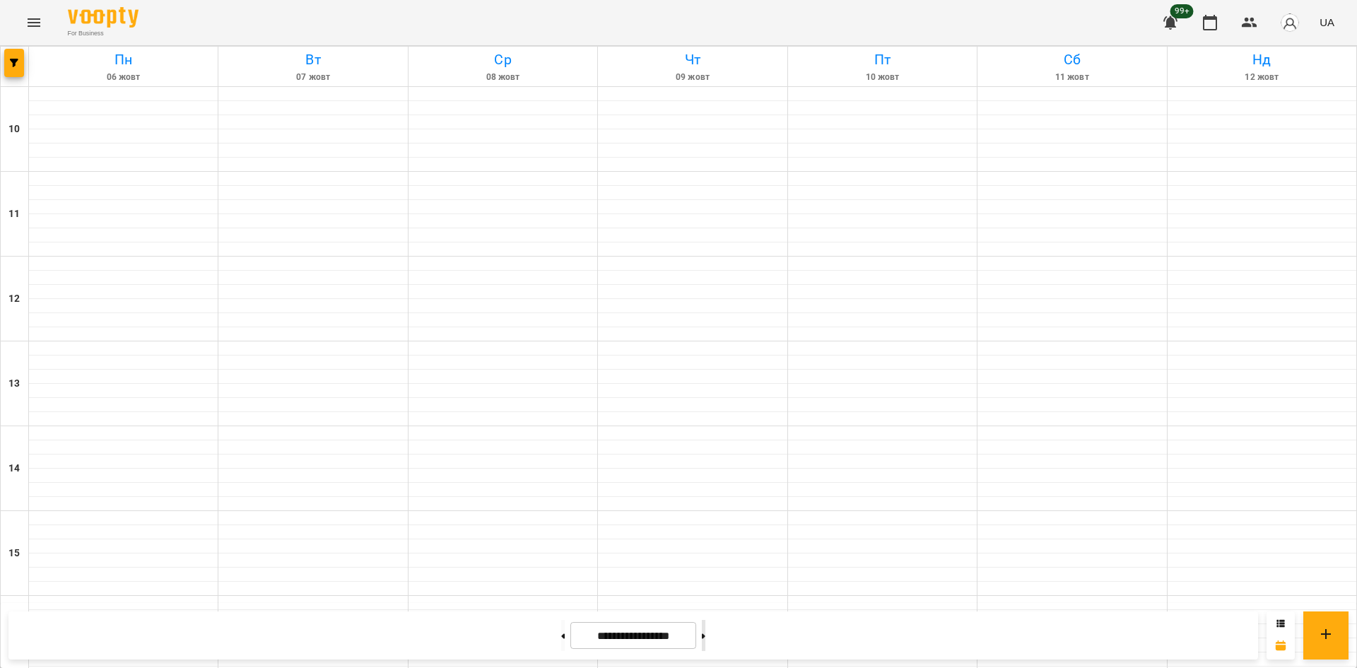
click at [705, 644] on button at bounding box center [704, 635] width 4 height 31
click at [705, 635] on button at bounding box center [704, 635] width 4 height 31
click at [561, 638] on button at bounding box center [563, 635] width 4 height 31
